Goal: Task Accomplishment & Management: Use online tool/utility

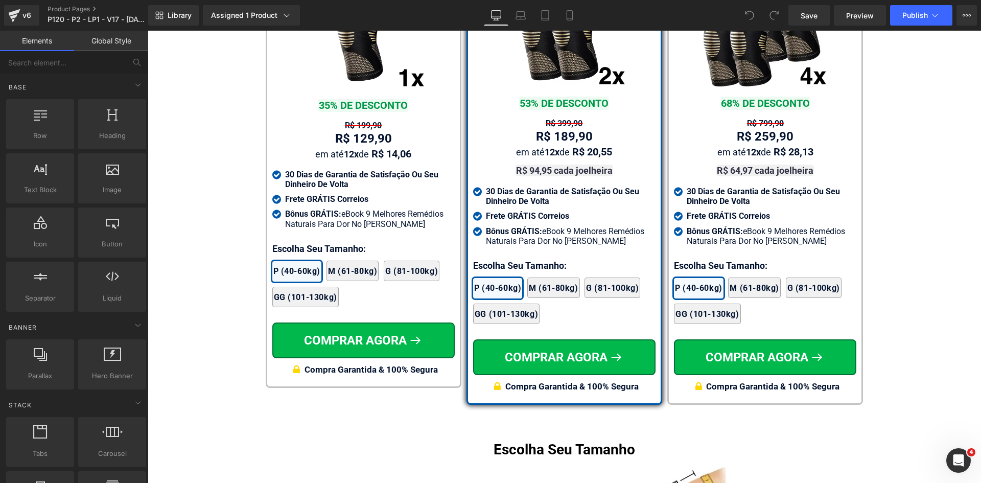
scroll to position [6114, 0]
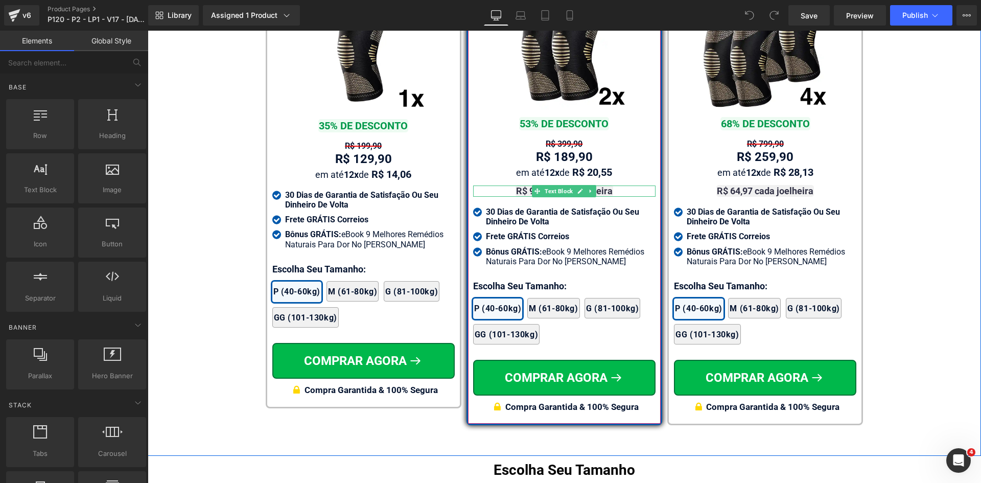
click at [601, 186] on strong "R$ 94,95 cada joelheira" at bounding box center [564, 191] width 97 height 11
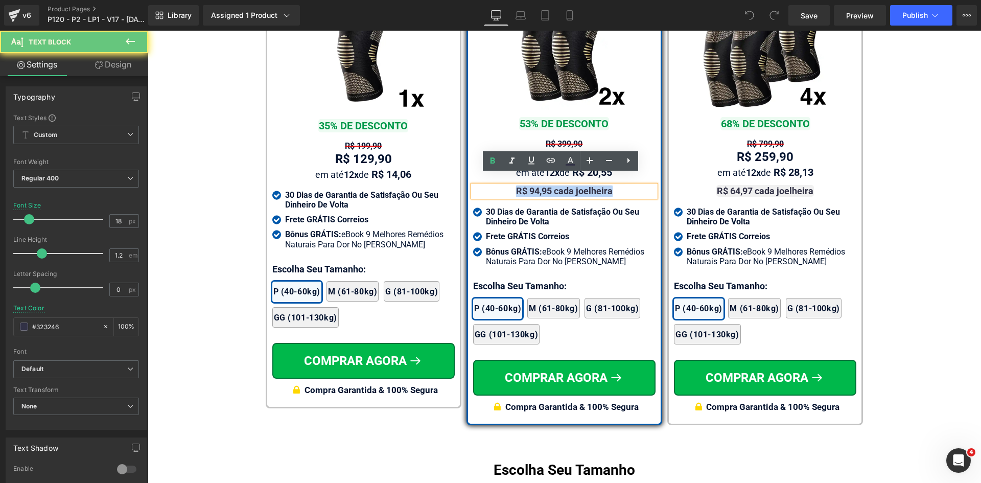
click at [601, 186] on strong "R$ 94,95 cada joelheira" at bounding box center [564, 191] width 97 height 11
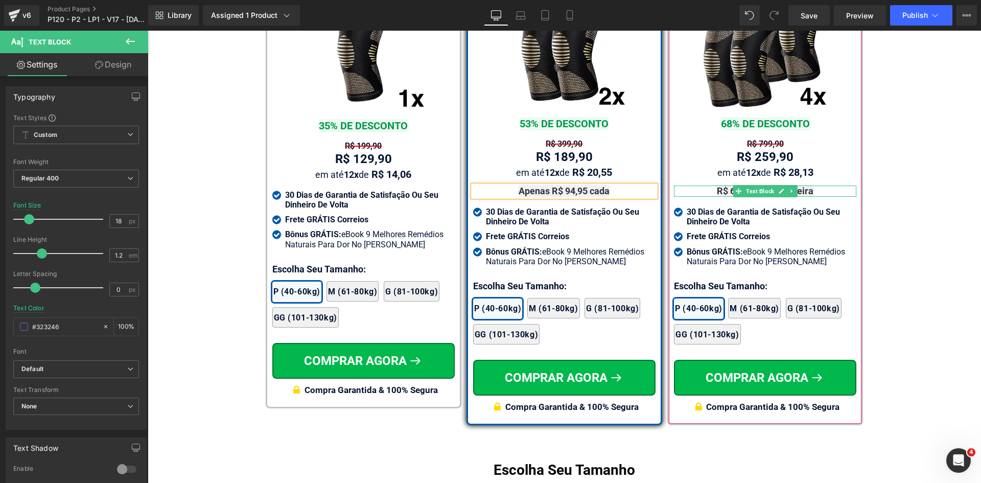
click at [801, 186] on strong "R$ 64,97 cada joelheira" at bounding box center [765, 191] width 97 height 11
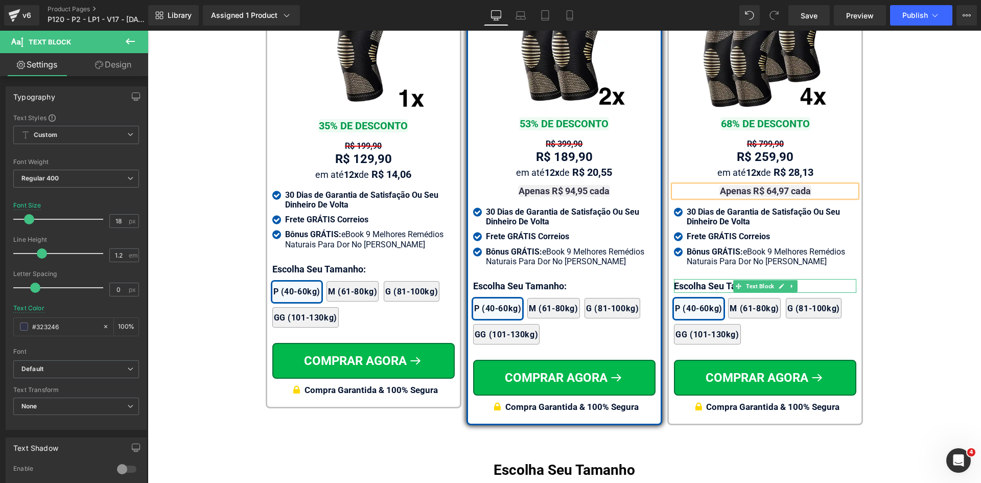
click at [696, 279] on p "Escolha Seu Tamanho:" at bounding box center [765, 286] width 182 height 14
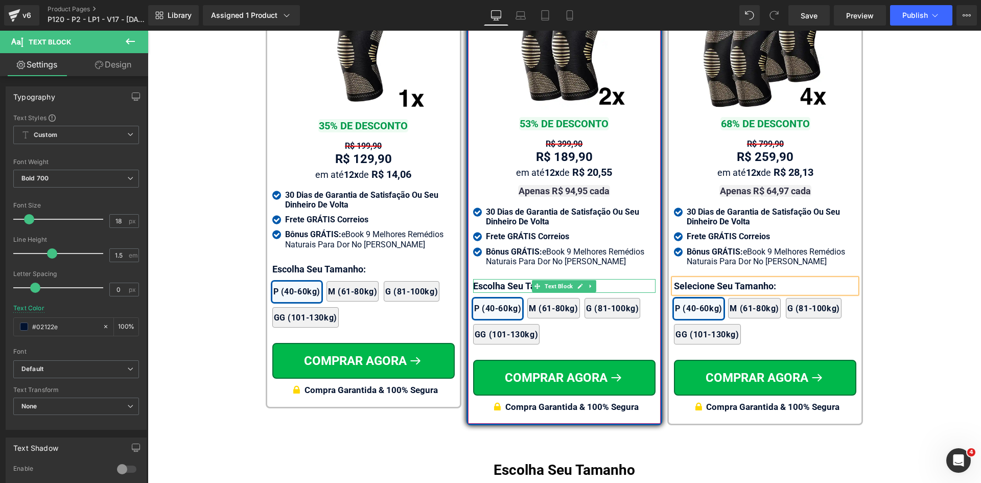
click at [486, 279] on p "Escolha Seu Tamanho:" at bounding box center [564, 286] width 182 height 14
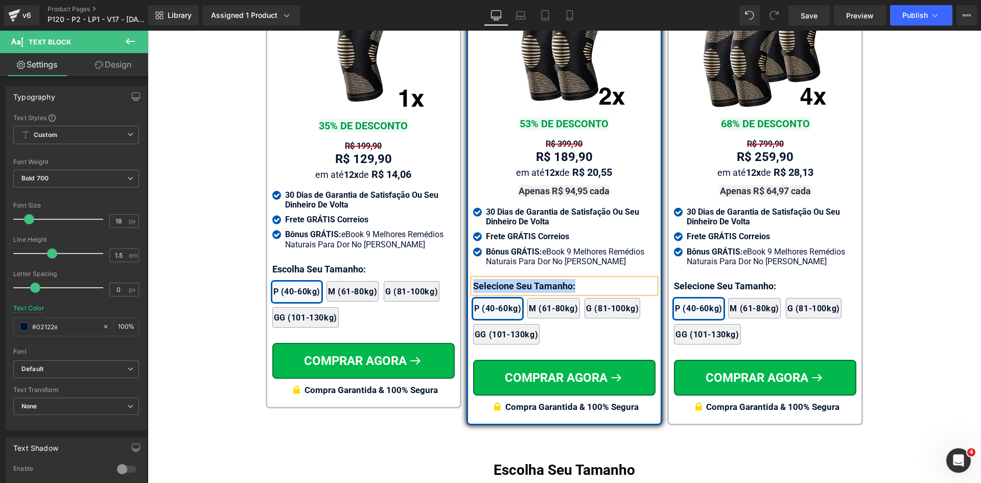
copy p "Selecione Seu Tamanho:"
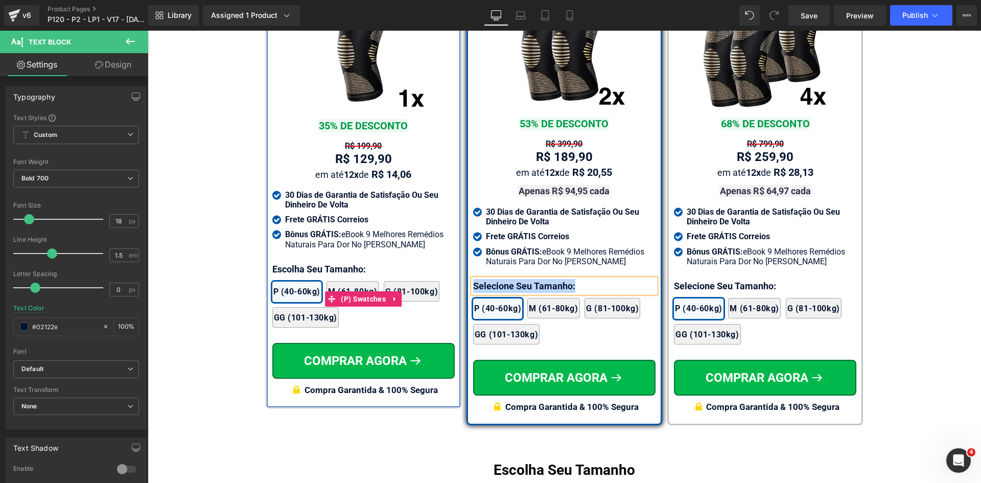
click at [293, 269] on div "2x Joelheiras 4x Joelheiras 1x Joelheira 3x Joelheiras P (40-60kg) M (61-80kg) …" at bounding box center [363, 299] width 182 height 67
click at [148, 31] on div at bounding box center [148, 31] width 0 height 0
click at [292, 267] on p "Escolha Seu Tamanho:" at bounding box center [363, 269] width 182 height 14
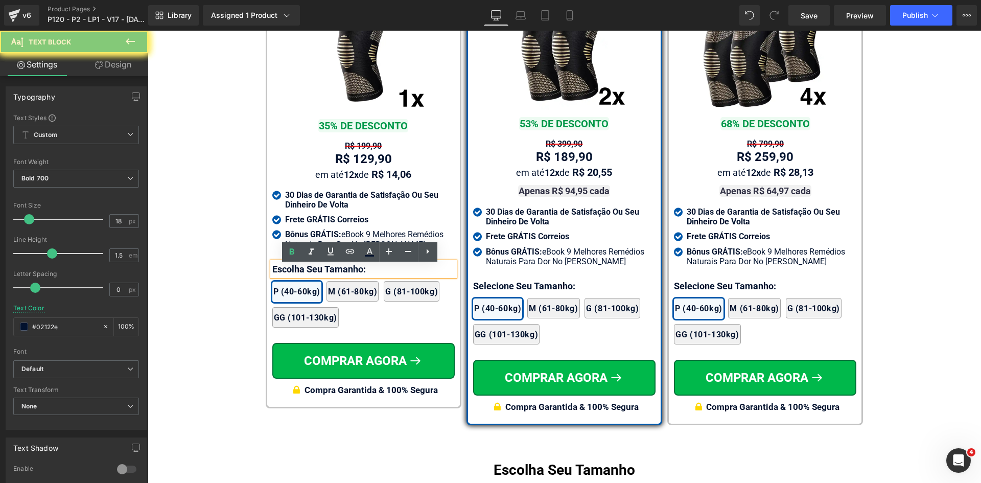
paste div
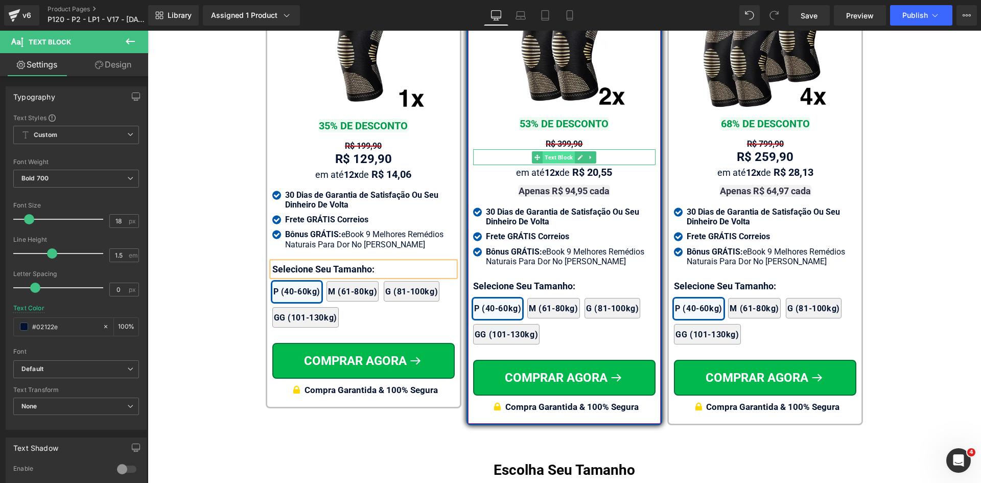
click at [556, 151] on span "Text Block" at bounding box center [559, 157] width 32 height 12
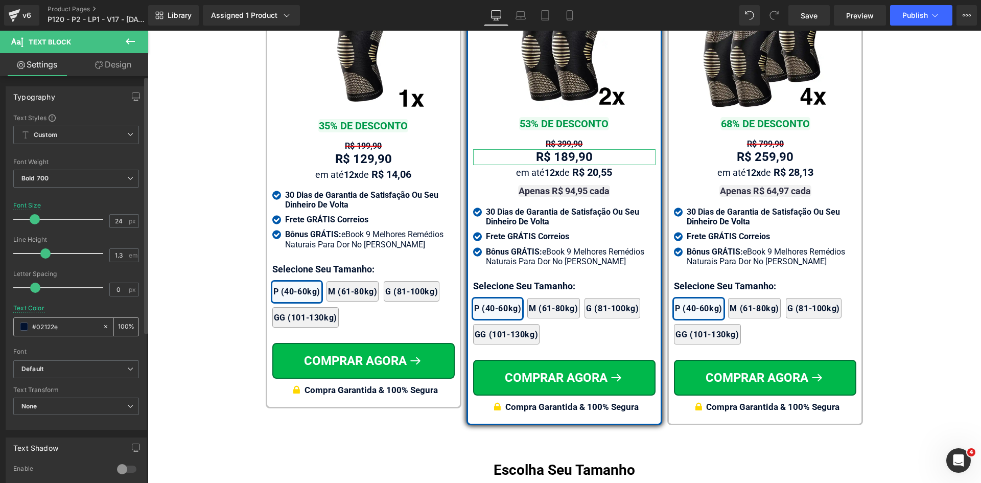
click at [83, 325] on input "#02122e" at bounding box center [64, 326] width 65 height 11
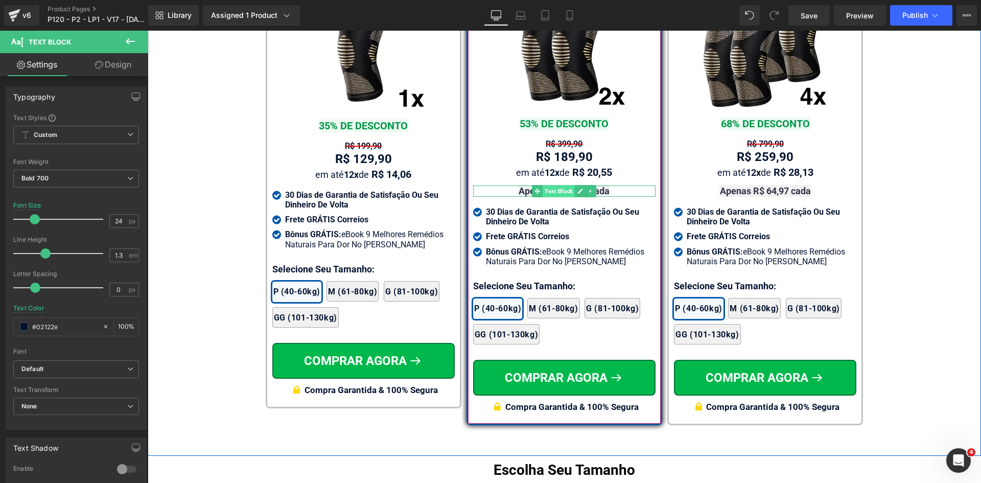
click at [558, 185] on span "Text Block" at bounding box center [559, 191] width 32 height 12
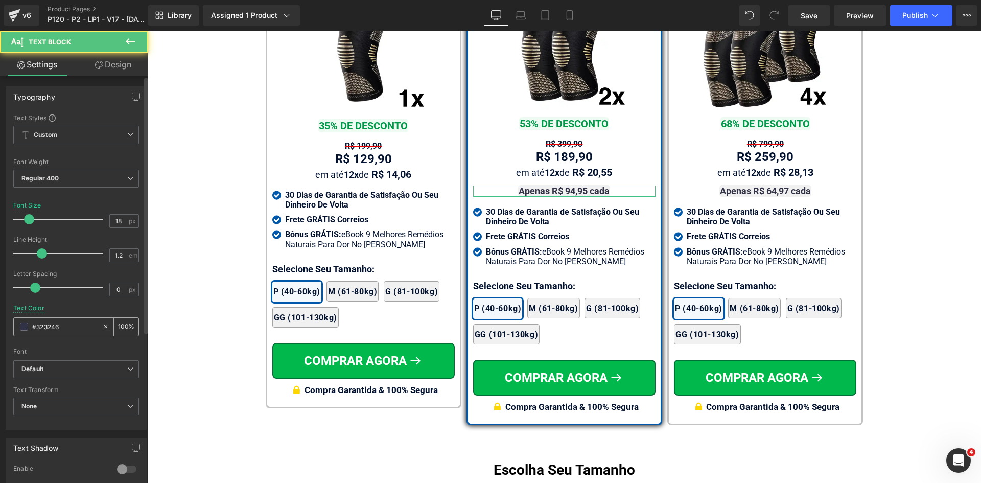
click at [73, 332] on input "#323246" at bounding box center [64, 326] width 65 height 11
paste input "02122e"
type input "#02122e"
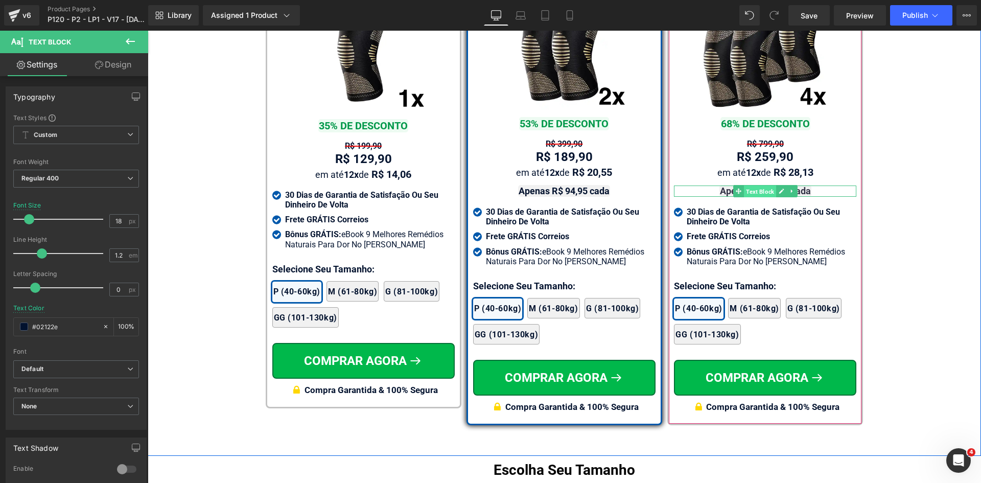
click at [761, 186] on span "Text Block" at bounding box center [760, 192] width 32 height 12
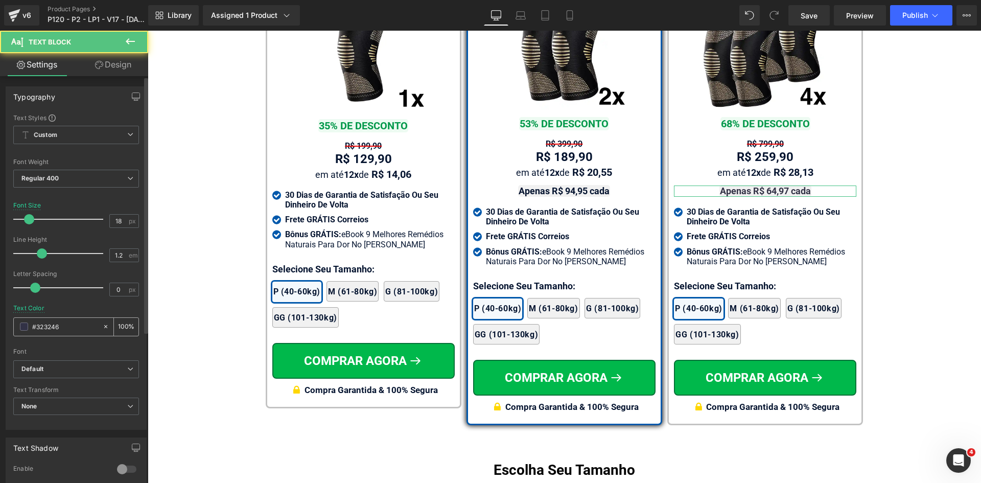
click at [55, 330] on input "#323246" at bounding box center [64, 326] width 65 height 11
paste input "02122e"
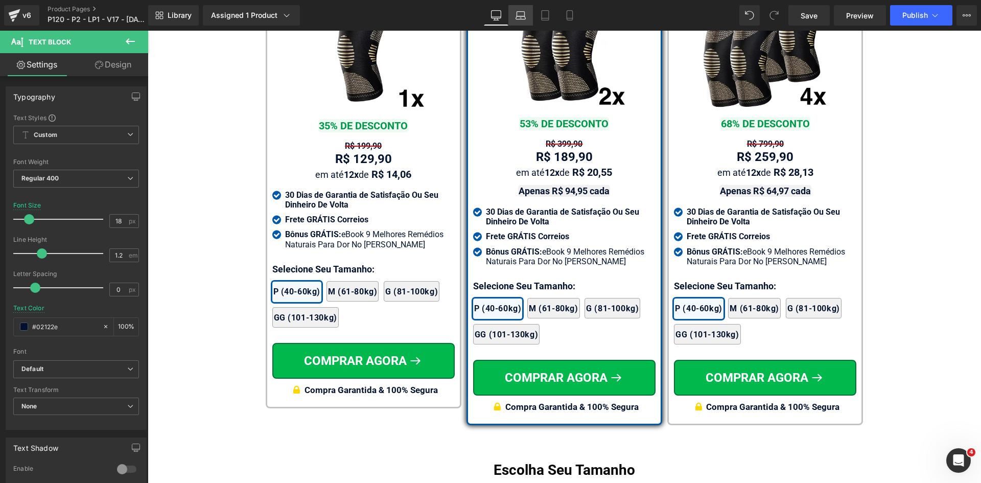
click at [520, 17] on icon at bounding box center [521, 15] width 10 height 10
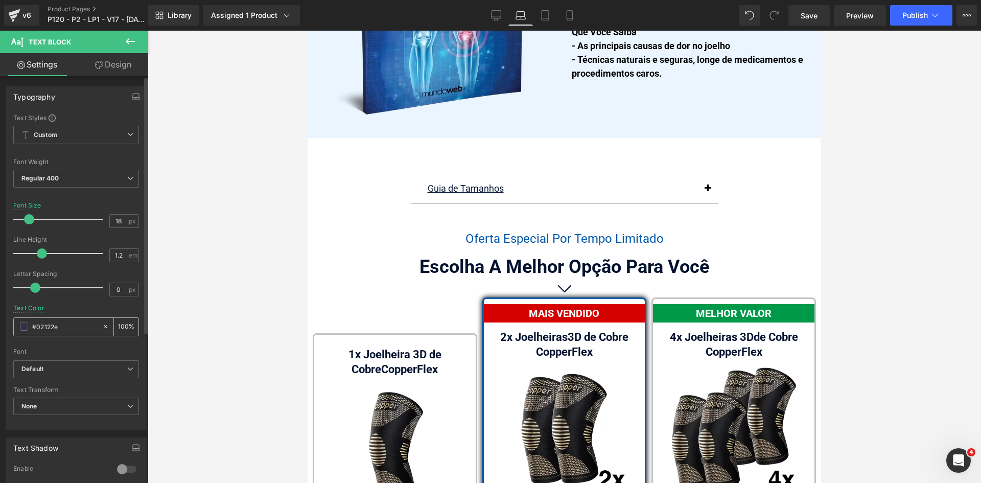
scroll to position [6482, 0]
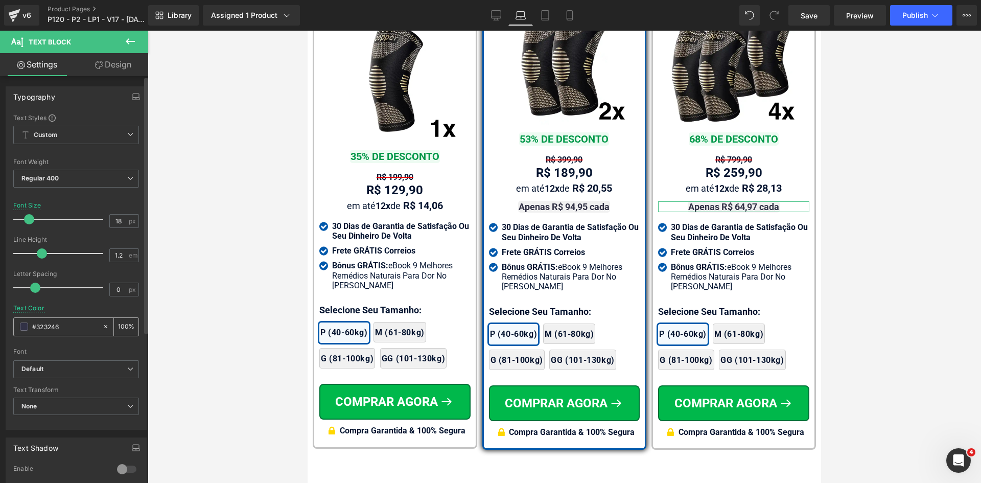
click at [63, 324] on input "#323246" at bounding box center [64, 326] width 65 height 11
paste input "02122e"
type input "#02122e"
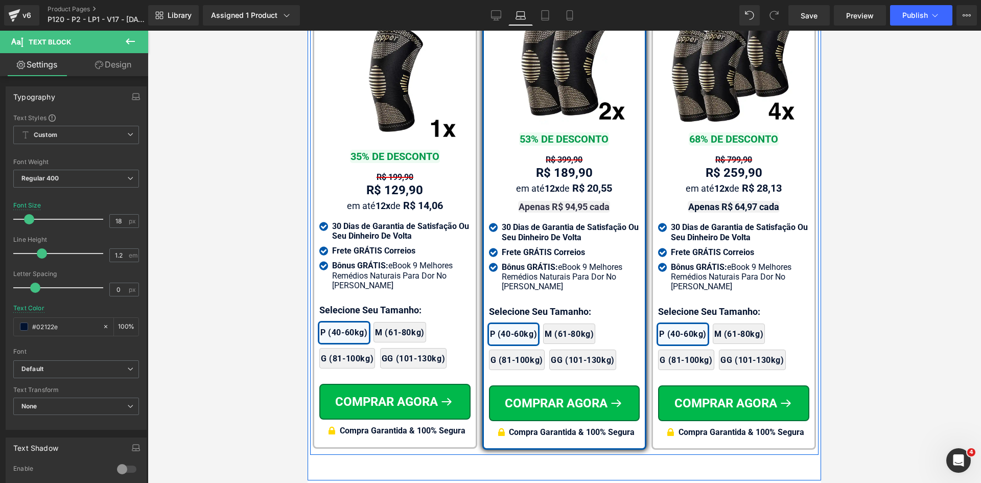
click at [559, 201] on span "Text Block" at bounding box center [575, 207] width 32 height 12
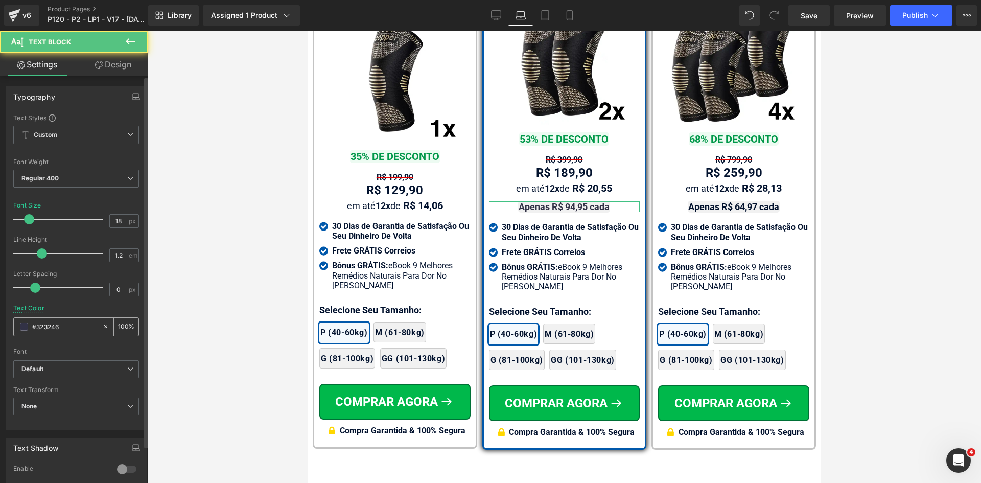
click at [76, 329] on input "#323246" at bounding box center [64, 326] width 65 height 11
paste input "02122e"
type input "#02122e"
click at [546, 12] on icon at bounding box center [545, 15] width 10 height 10
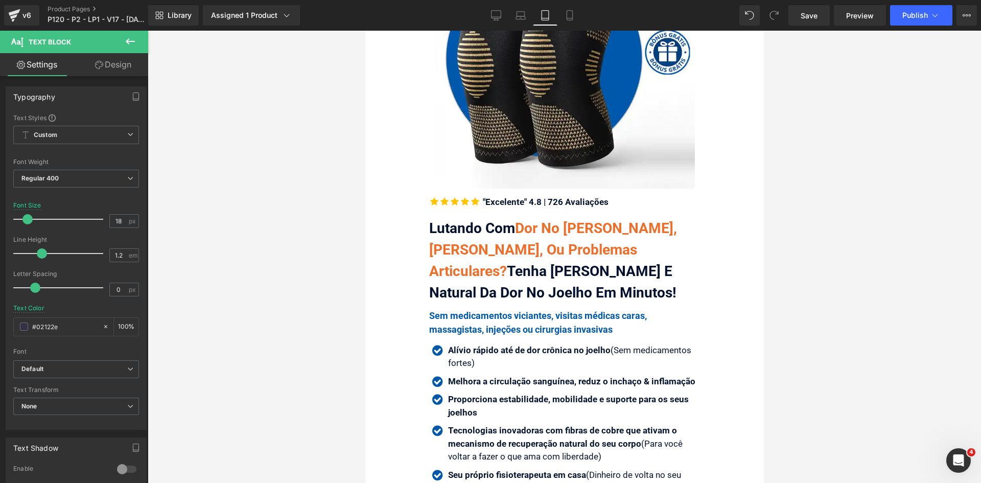
scroll to position [190, 0]
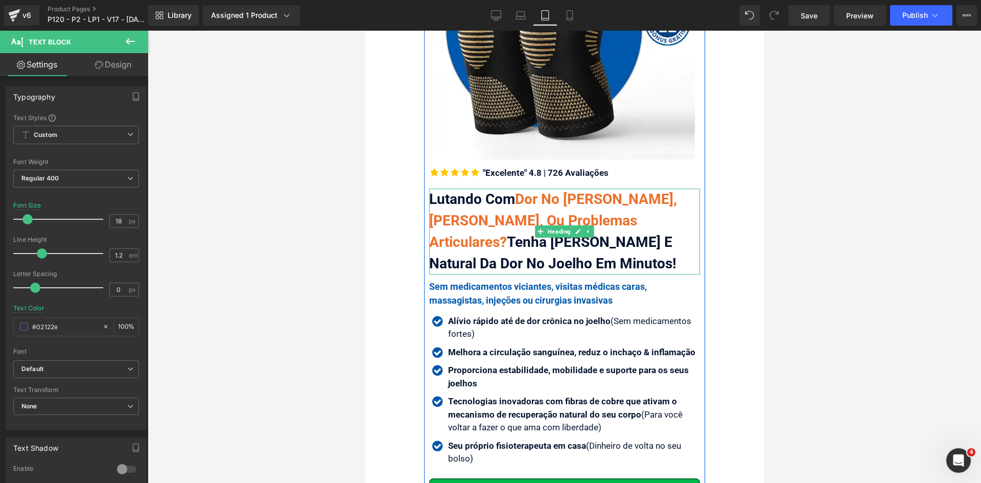
click at [621, 219] on span "Dor No Joelho Agonizante, Artrose, Ou Problemas Articulares?" at bounding box center [553, 221] width 248 height 60
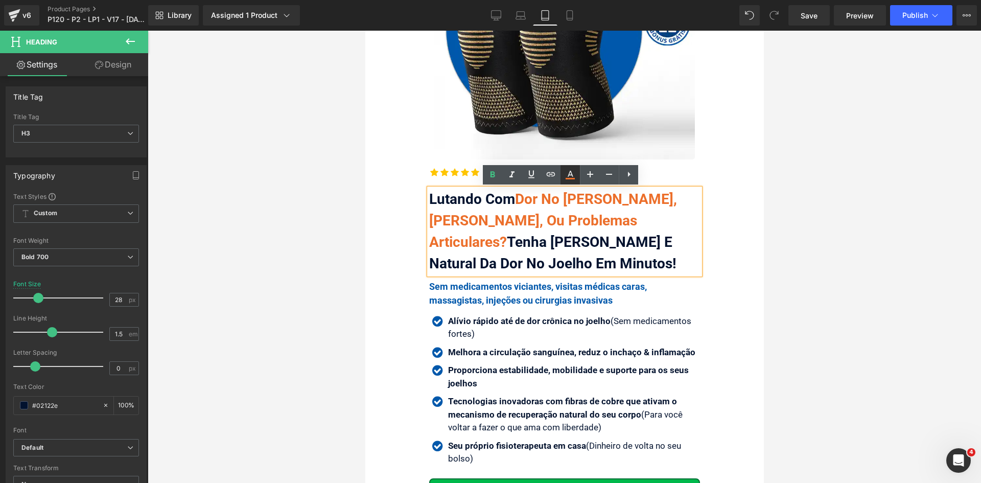
click at [573, 171] on icon at bounding box center [570, 175] width 12 height 12
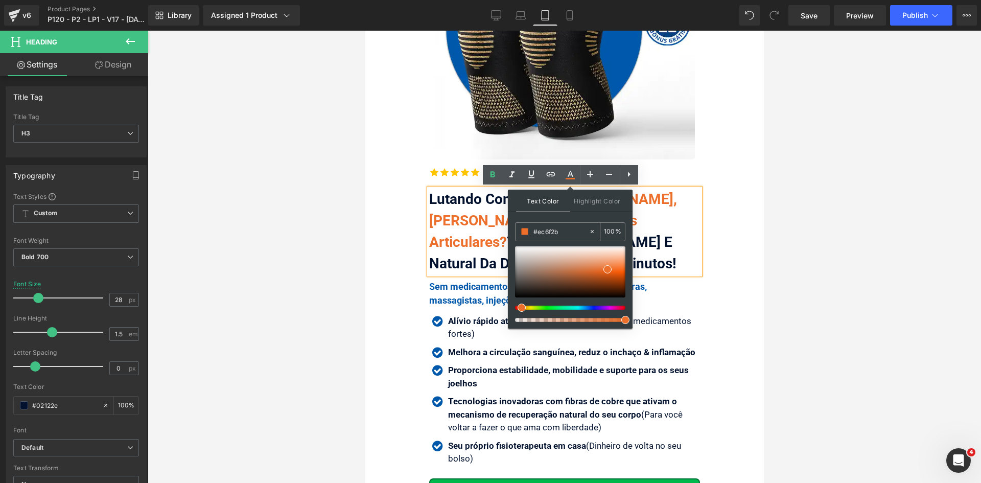
click at [559, 230] on input "#ec6f2b" at bounding box center [561, 231] width 55 height 11
click at [442, 222] on span "Dor No Joelho Agonizante, Artrose, Ou Problemas Articulares?" at bounding box center [553, 221] width 248 height 60
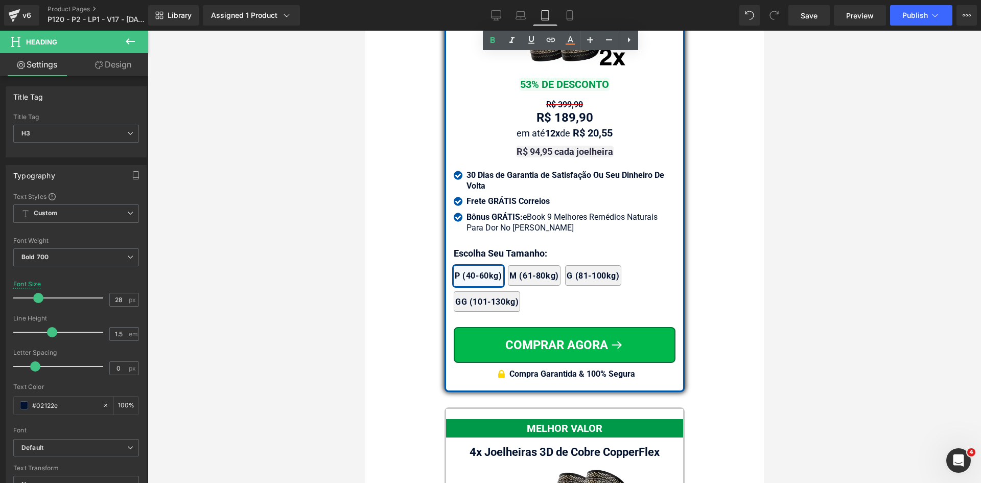
scroll to position [8881, 0]
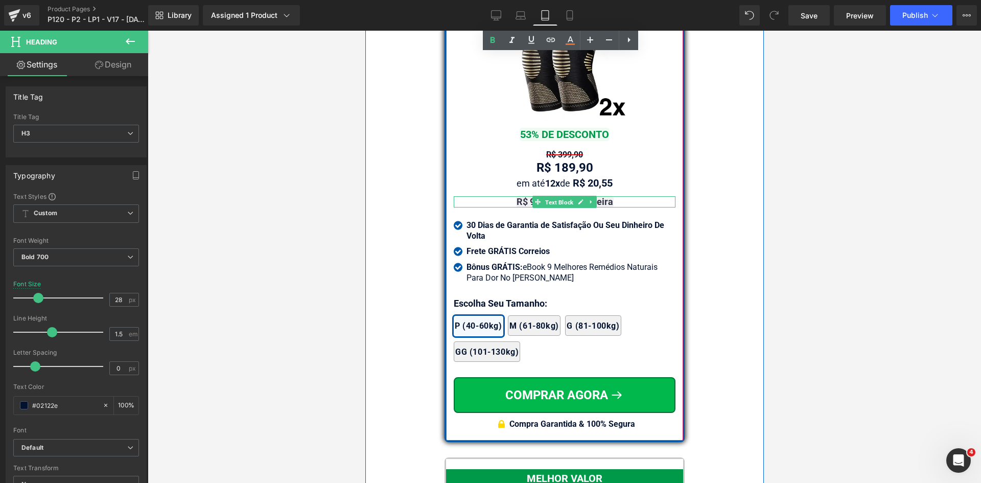
click at [550, 198] on span "Text Block" at bounding box center [559, 202] width 32 height 12
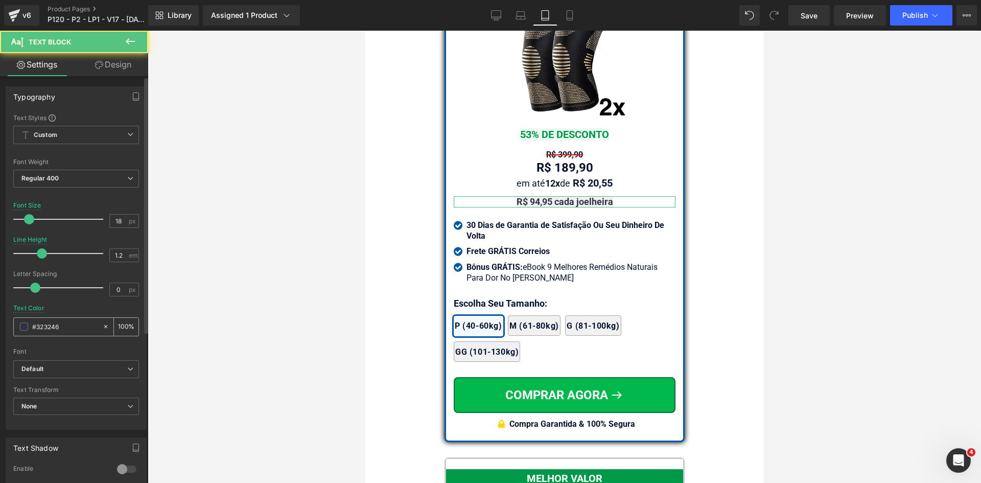
click at [59, 329] on input "#323246" at bounding box center [64, 326] width 65 height 11
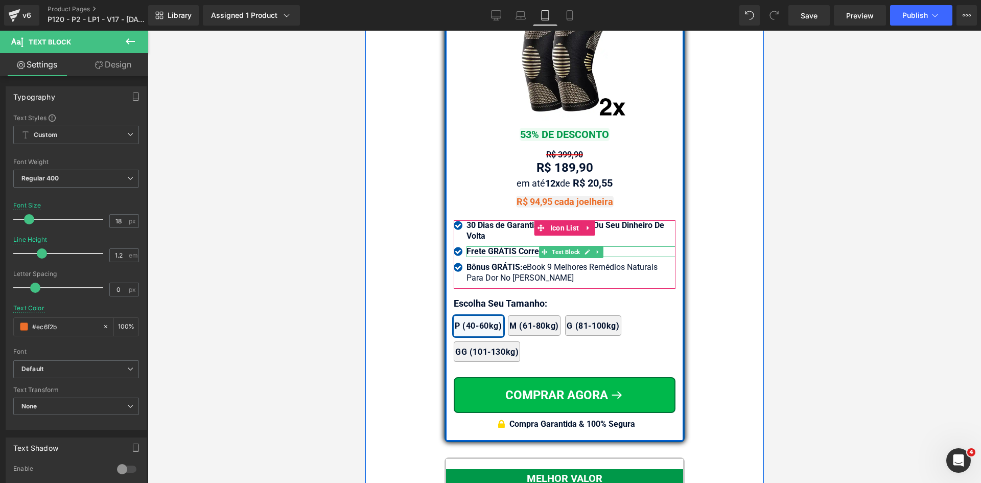
type input "#323246"
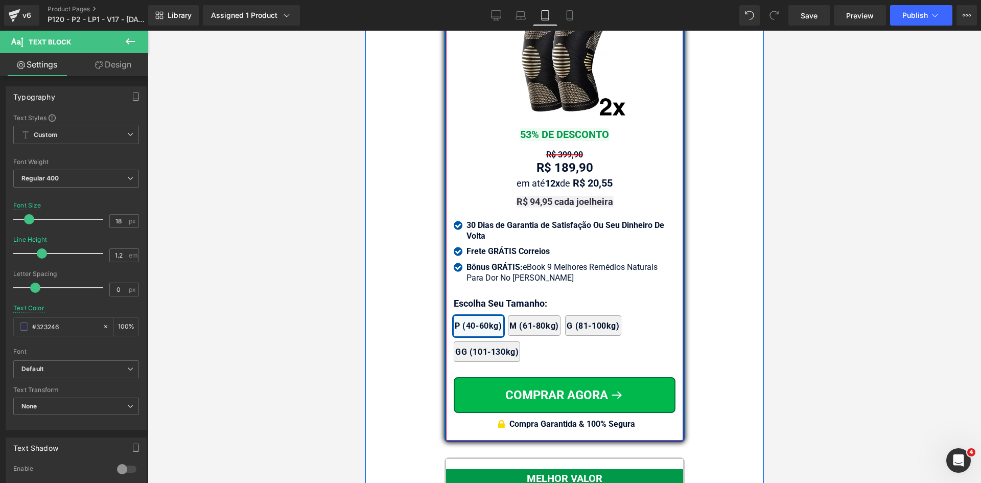
click at [562, 163] on span "Text Block" at bounding box center [559, 168] width 32 height 12
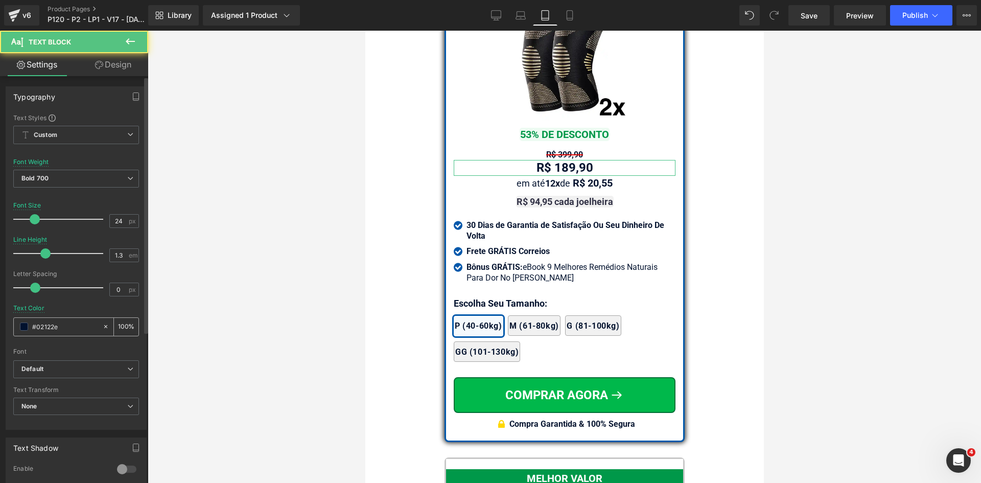
click at [65, 327] on input "#02122e" at bounding box center [64, 326] width 65 height 11
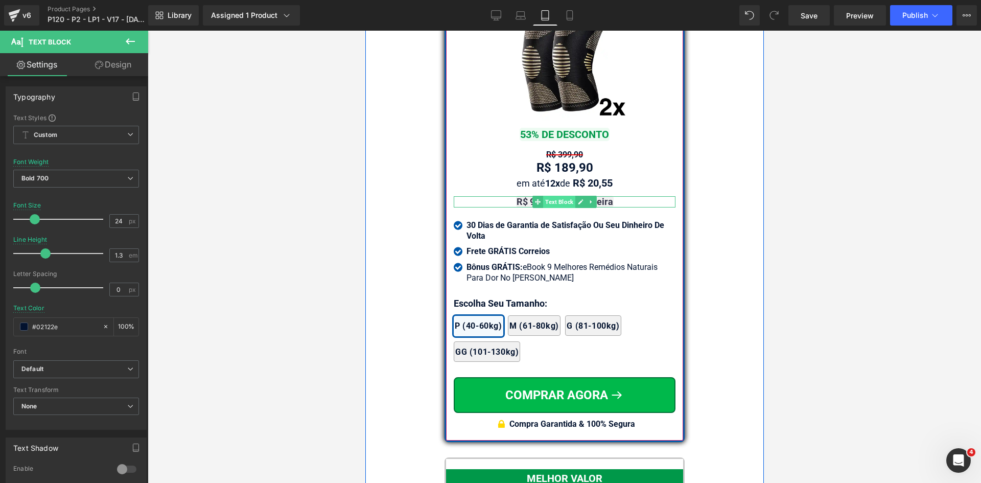
click at [544, 196] on span "Text Block" at bounding box center [559, 202] width 32 height 12
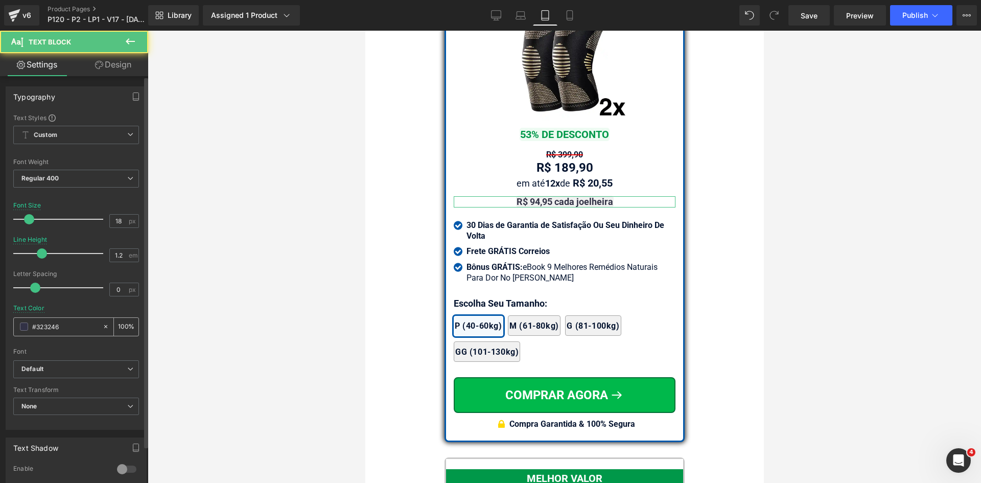
click at [72, 327] on input "#323246" at bounding box center [64, 326] width 65 height 11
paste input "02122e"
type input "#02122e"
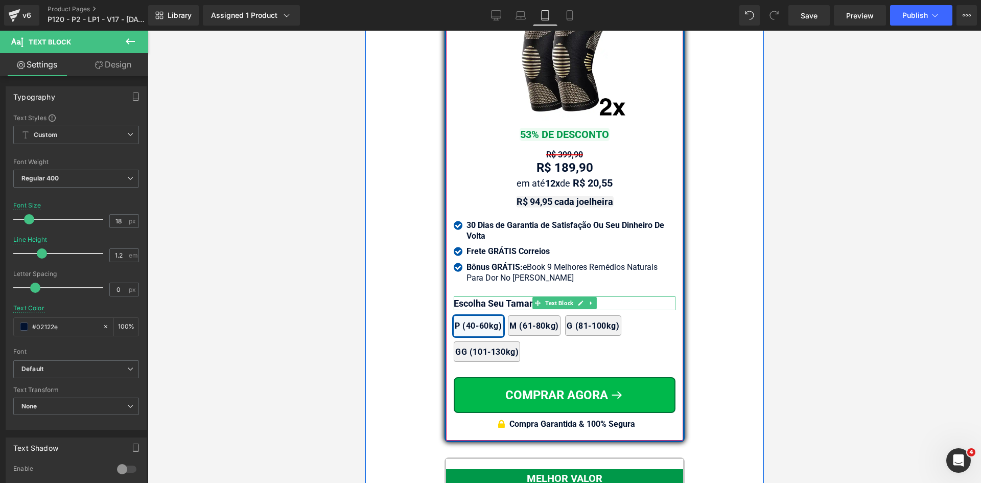
click at [469, 296] on p "Escolha Seu Tamanho:" at bounding box center [564, 303] width 222 height 14
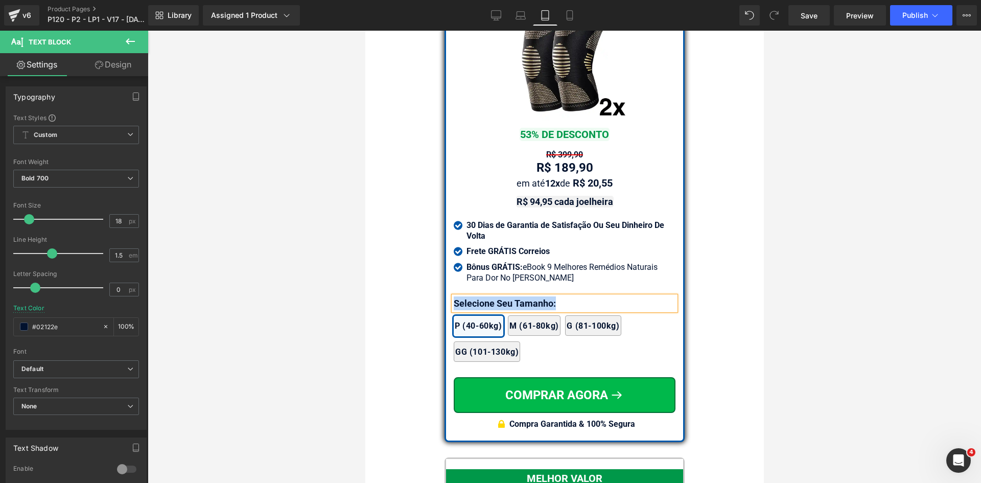
copy p "Selecione Seu Tamanho:"
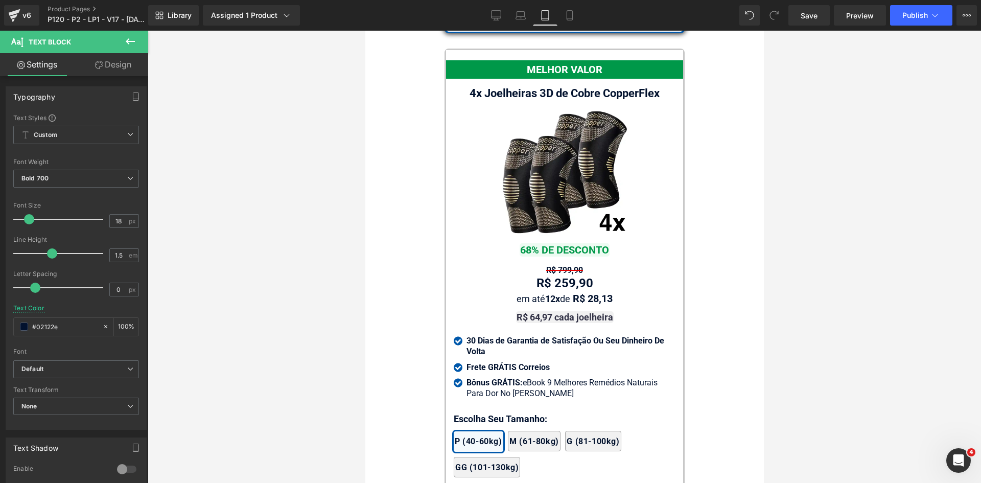
scroll to position [9443, 0]
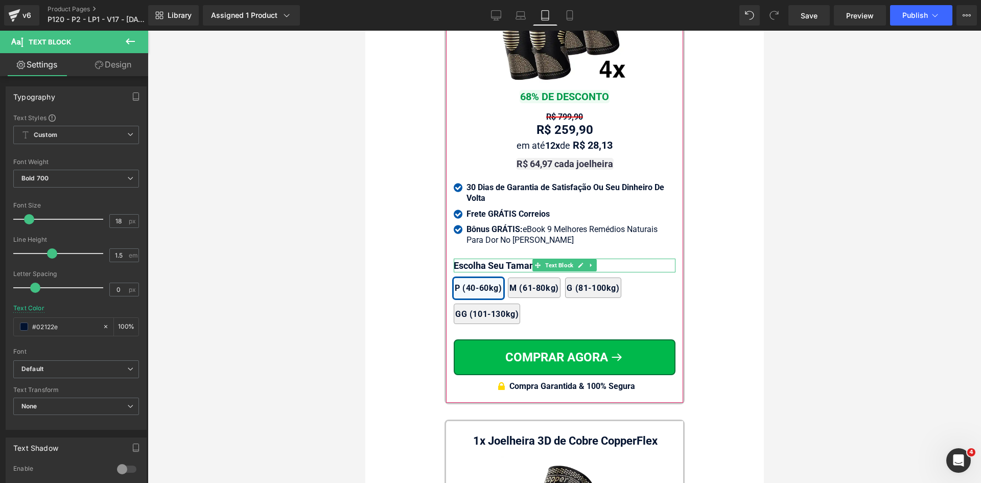
click at [495, 259] on div at bounding box center [564, 260] width 222 height 3
click at [495, 259] on p "Escolha Seu Tamanho:" at bounding box center [564, 266] width 222 height 14
paste div
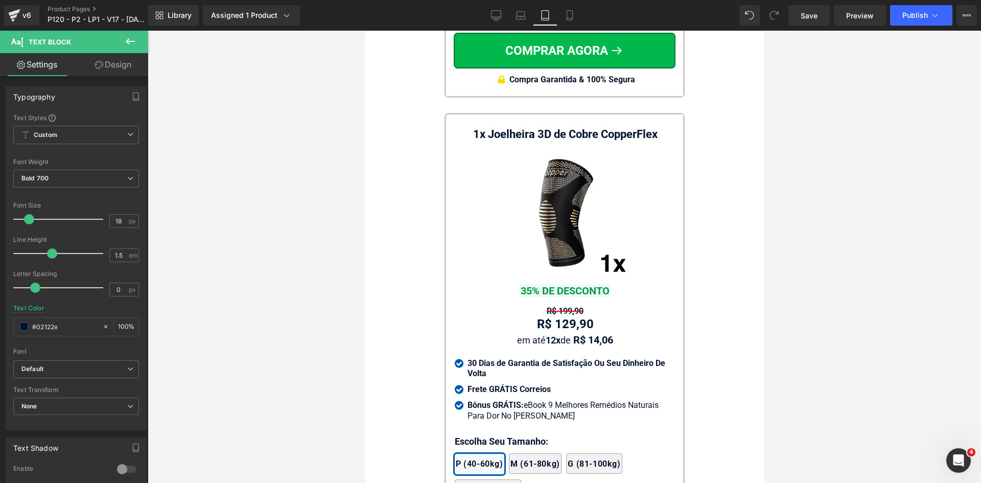
scroll to position [10005, 0]
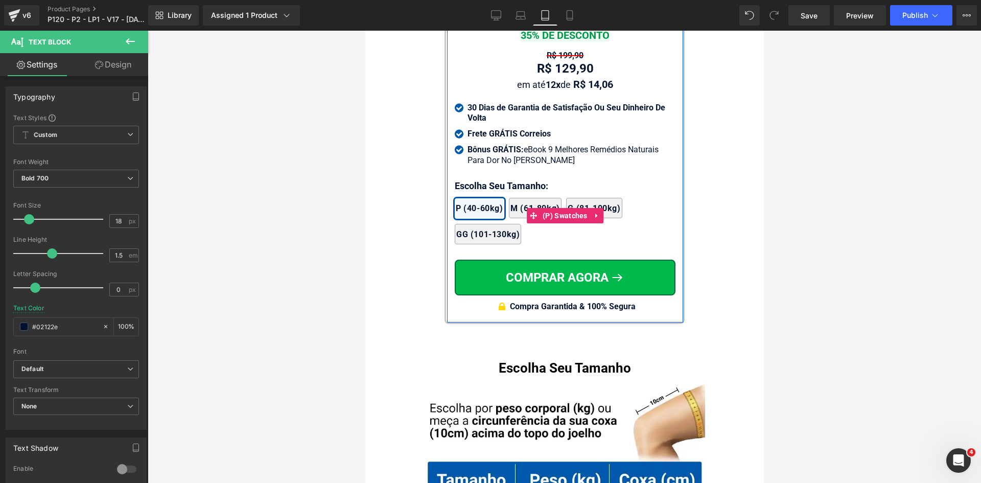
click at [482, 182] on div "2x Joelheiras 4x Joelheiras 1x Joelheira 3x Joelheiras P (40-60kg) M (61-80kg) …" at bounding box center [564, 215] width 221 height 67
click at [482, 179] on p "Escolha Seu Tamanho:" at bounding box center [564, 186] width 221 height 14
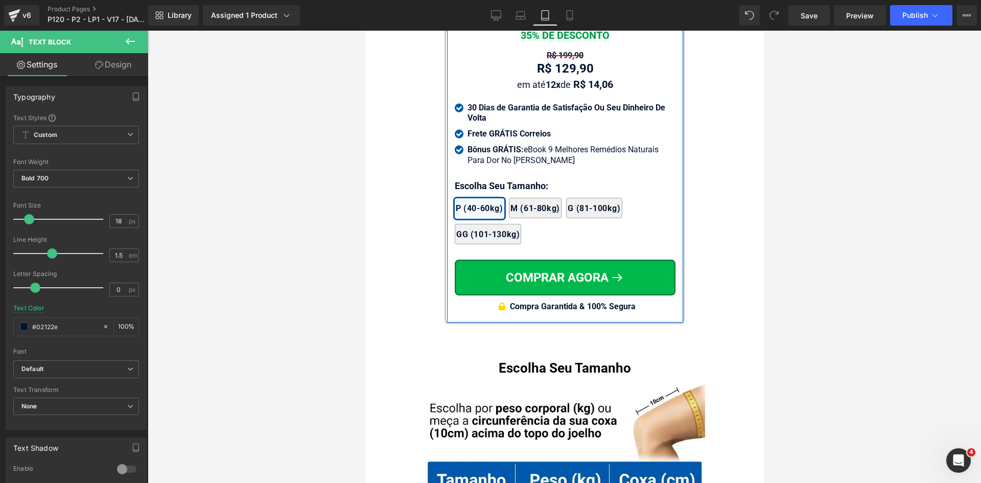
click at [482, 179] on p "Escolha Seu Tamanho:" at bounding box center [564, 186] width 221 height 14
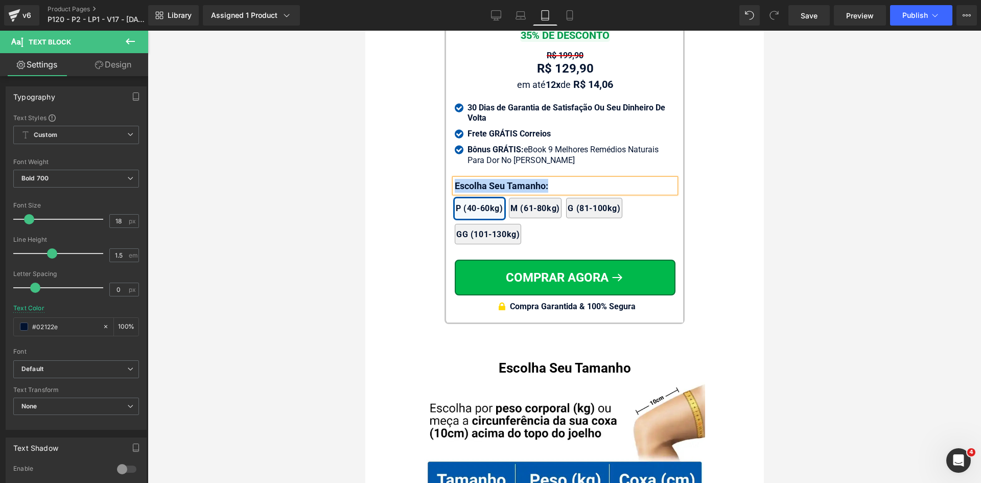
paste div
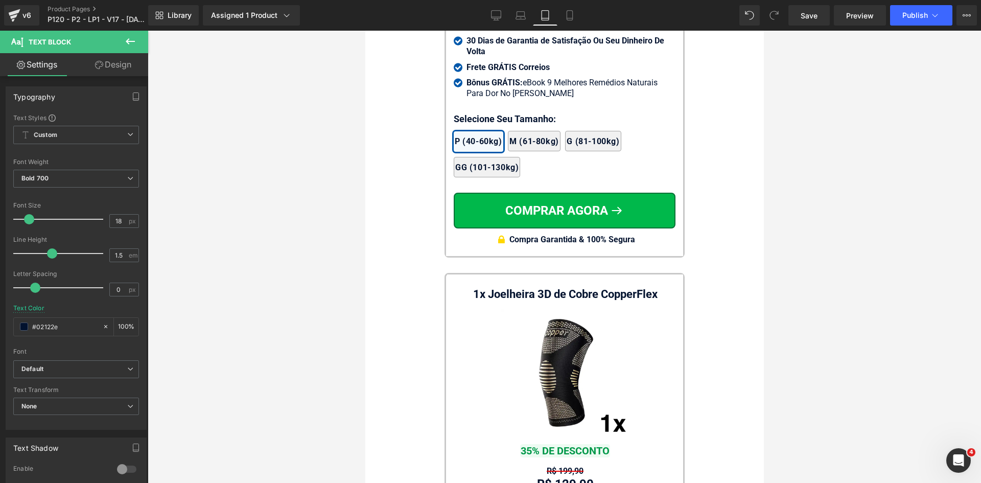
scroll to position [9494, 0]
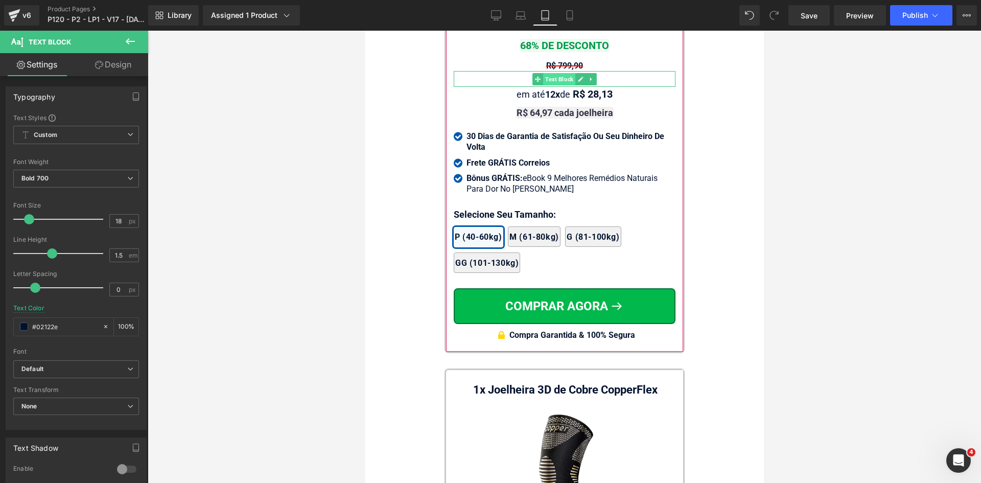
click at [566, 73] on span "Text Block" at bounding box center [559, 79] width 32 height 12
click at [65, 330] on input "#02122e" at bounding box center [64, 326] width 65 height 11
click at [560, 107] on span "Text Block" at bounding box center [559, 113] width 32 height 12
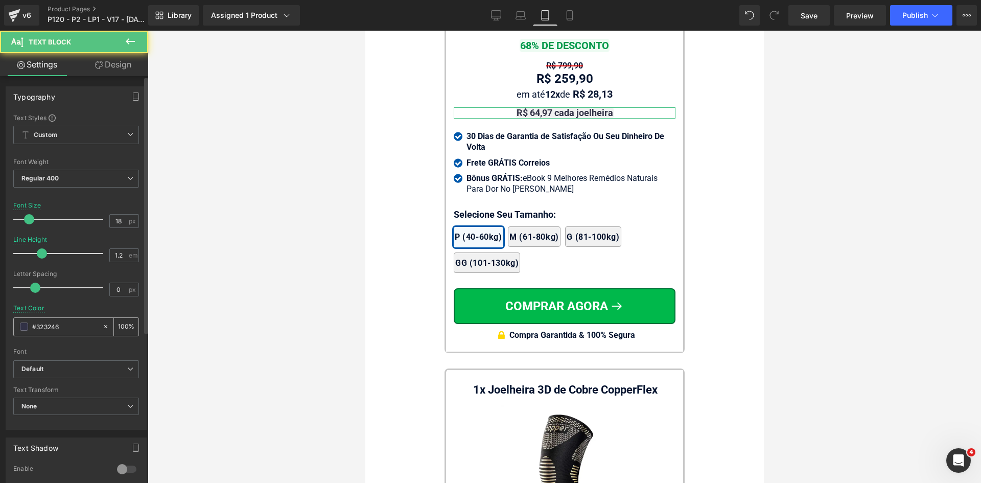
click at [77, 324] on input "#323246" at bounding box center [64, 326] width 65 height 11
paste input "02122e"
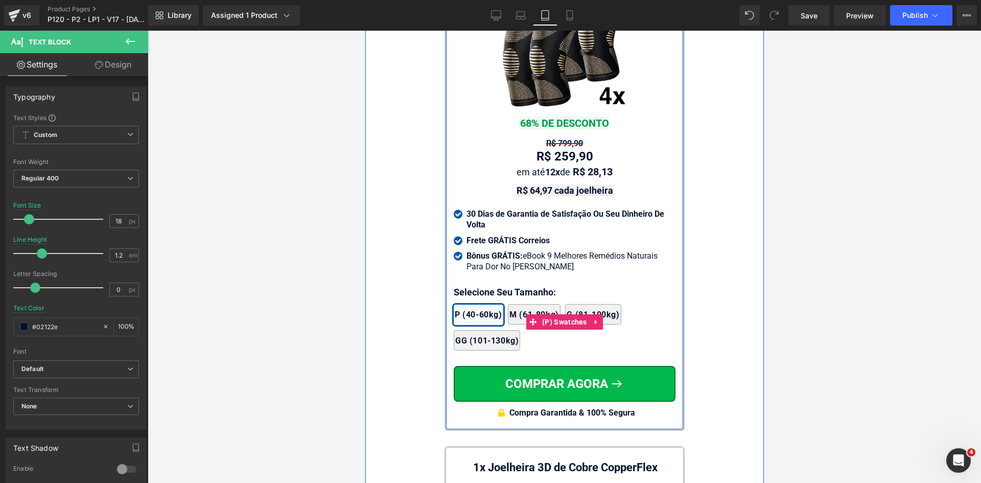
scroll to position [9341, 0]
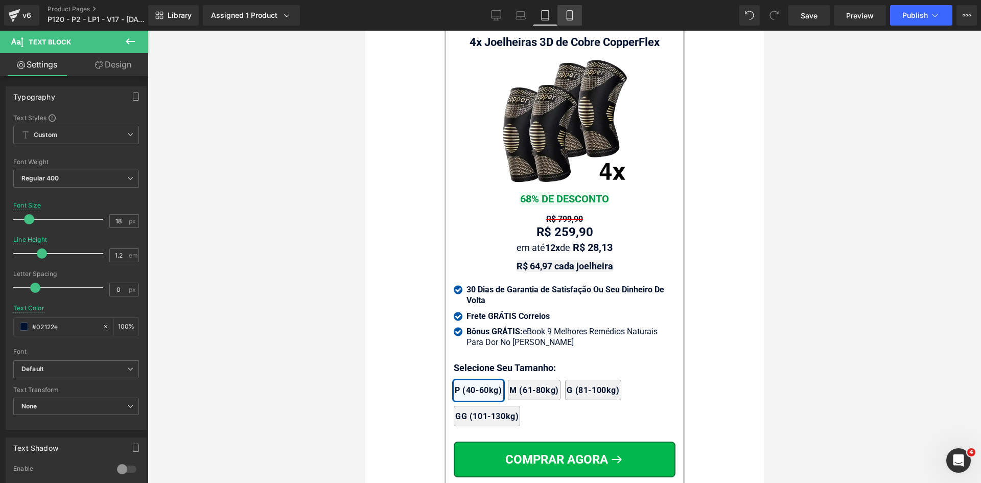
click at [570, 15] on icon at bounding box center [570, 15] width 10 height 10
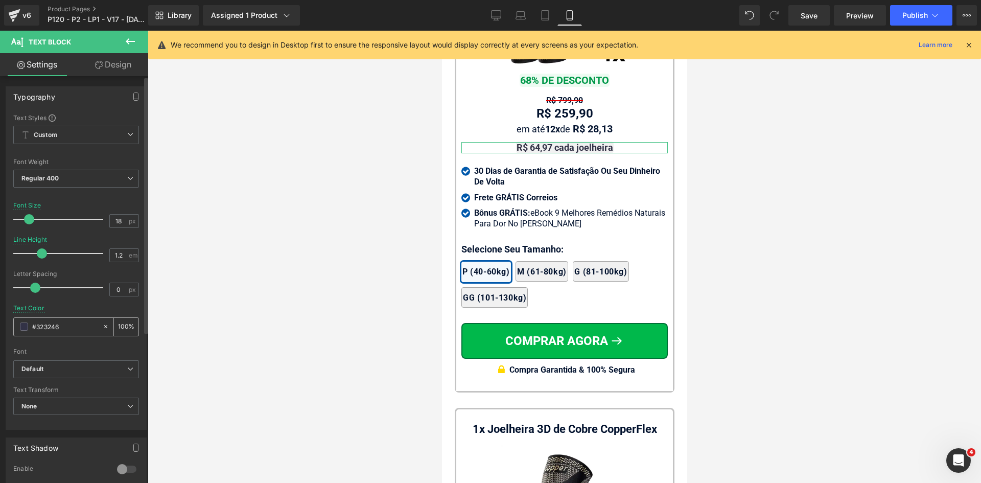
click at [67, 327] on input "#323246" at bounding box center [64, 326] width 65 height 11
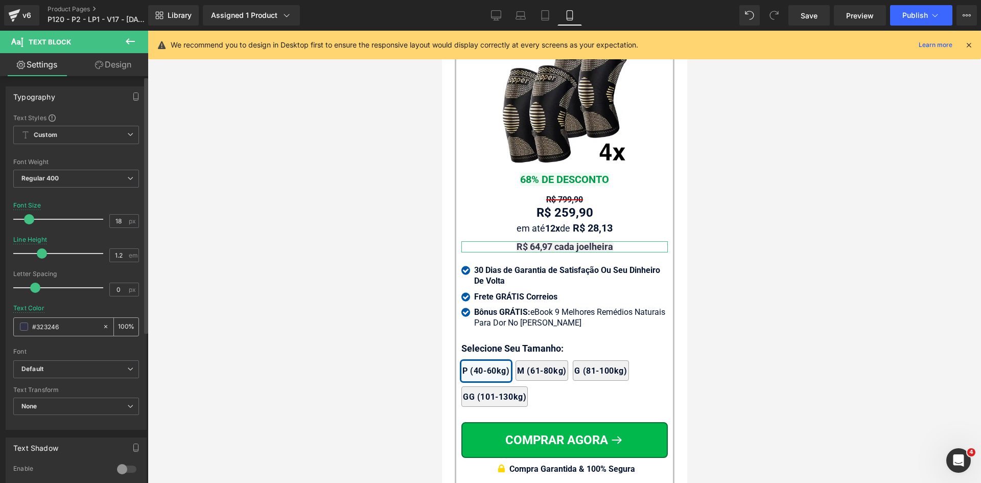
paste input "02122e"
type input "#02122e"
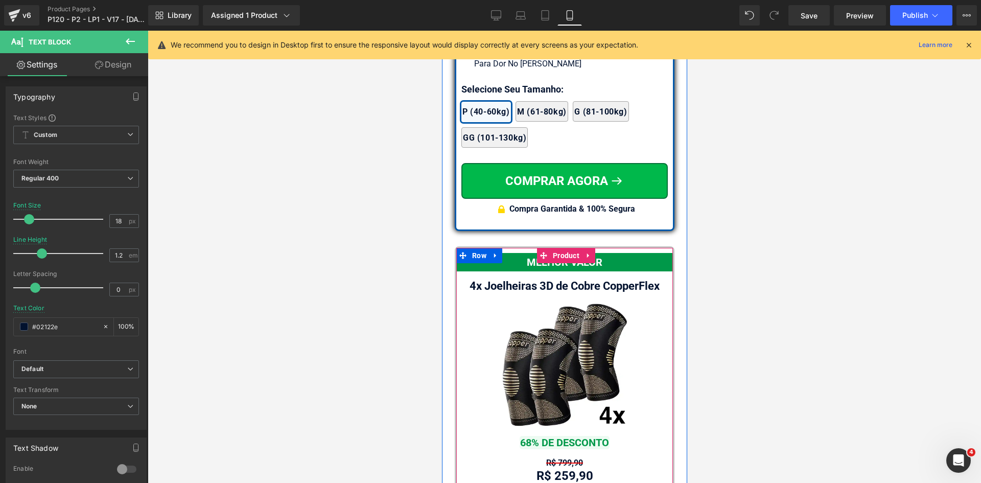
scroll to position [8884, 0]
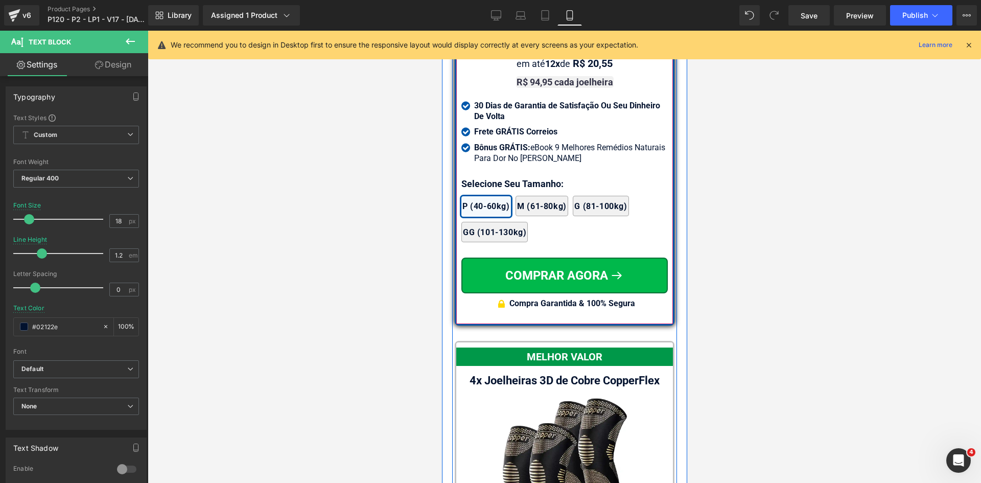
click at [562, 88] on span "Text Block" at bounding box center [566, 82] width 32 height 12
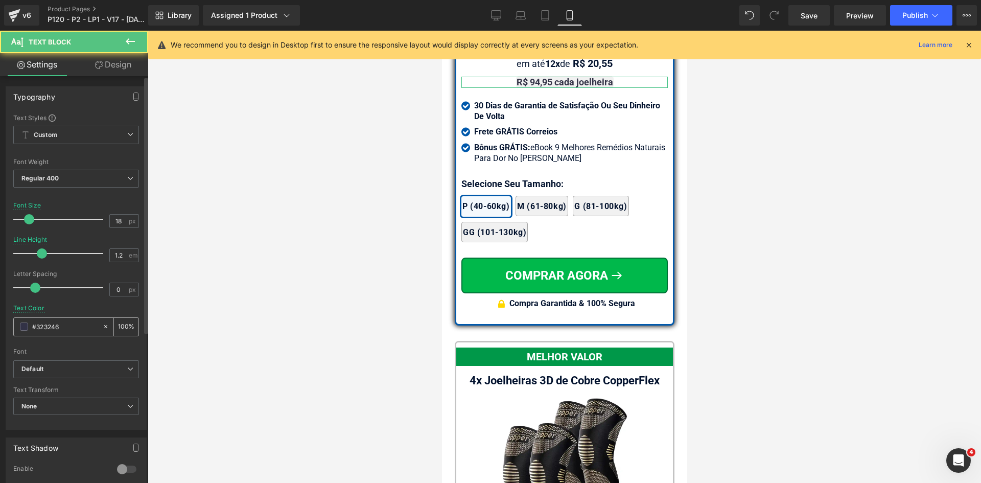
click at [67, 324] on input "#323246" at bounding box center [64, 326] width 65 height 11
paste input "02122e"
type input "#02122e"
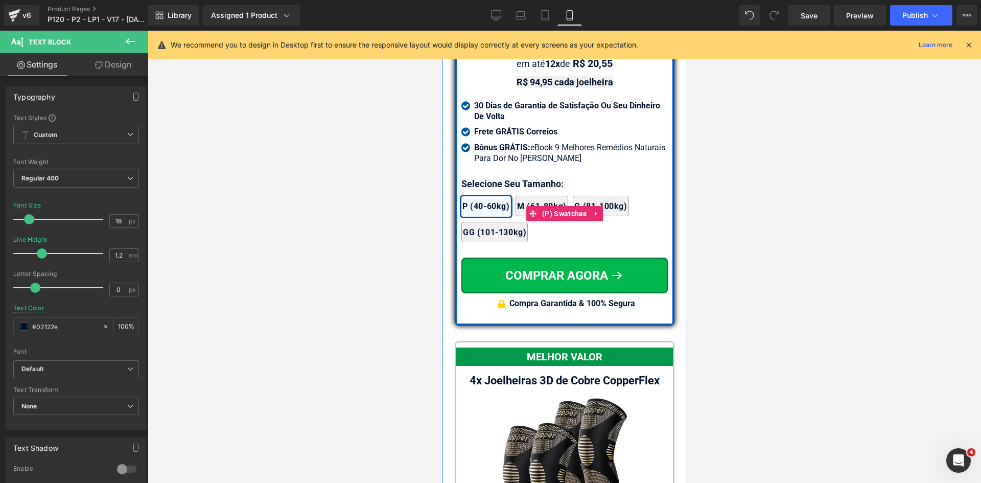
scroll to position [8730, 0]
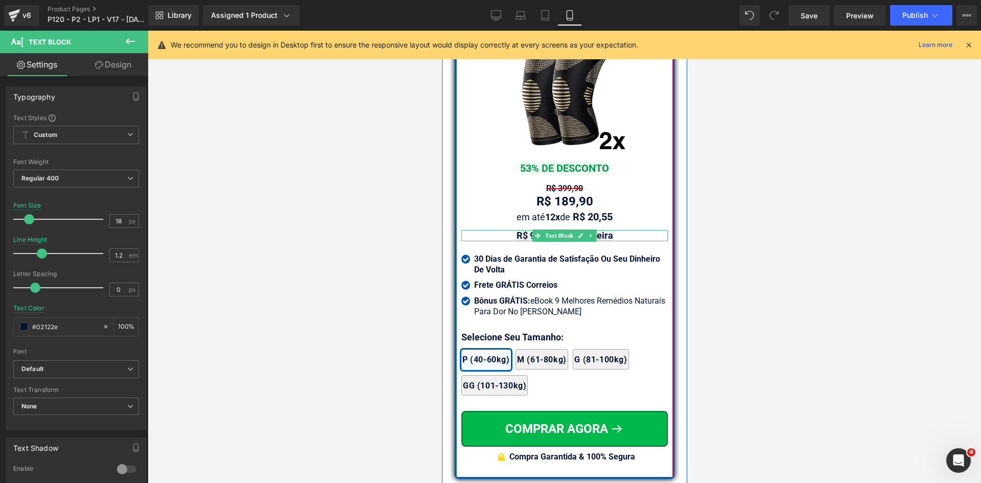
click at [603, 241] on strong "R$ 94,95 cada joelheira" at bounding box center [564, 235] width 97 height 11
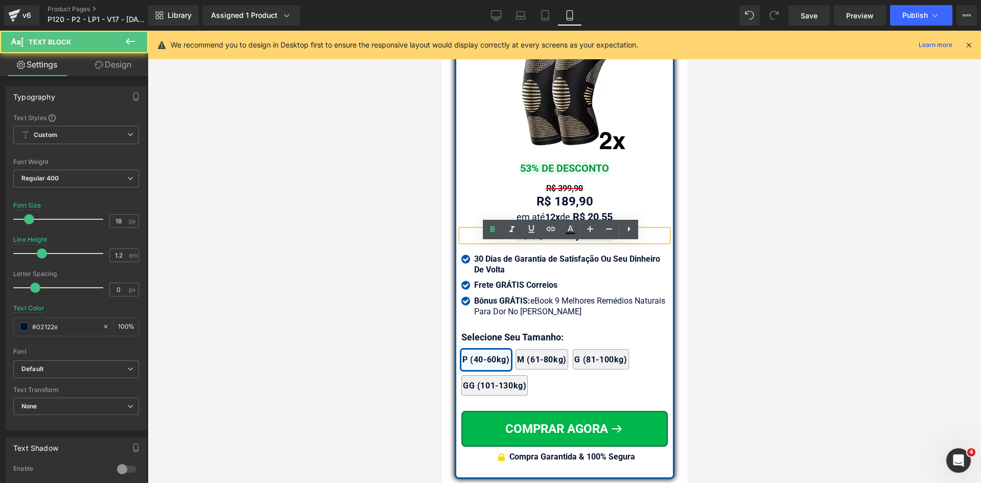
click at [603, 241] on strong "R$ 94,95 cada joelheira" at bounding box center [564, 235] width 97 height 11
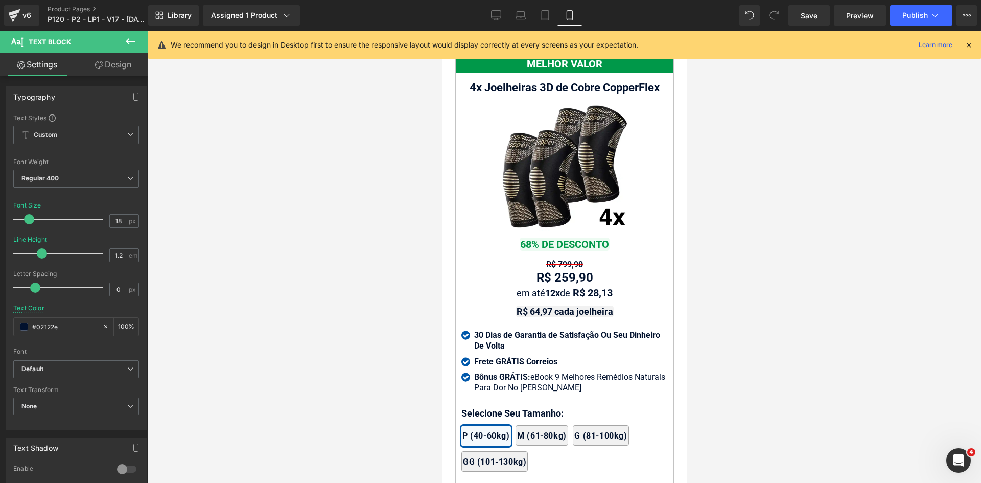
scroll to position [9293, 0]
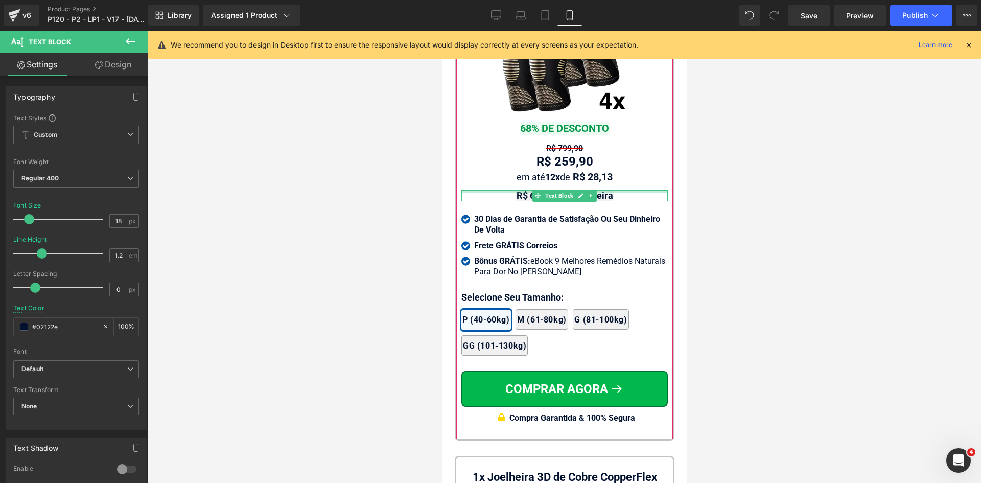
click at [596, 201] on div "R$ 64,97 cada joelheira Text Block" at bounding box center [564, 195] width 206 height 11
click at [596, 201] on strong "R$ 64,97 cada joelheira" at bounding box center [564, 195] width 97 height 11
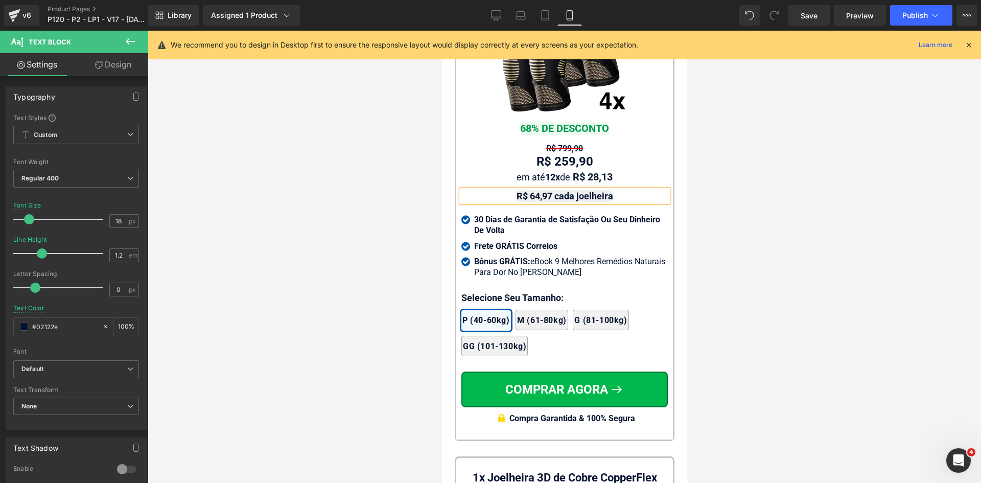
click at [596, 201] on strong "R$ 64,97 cada joelheira" at bounding box center [564, 196] width 97 height 11
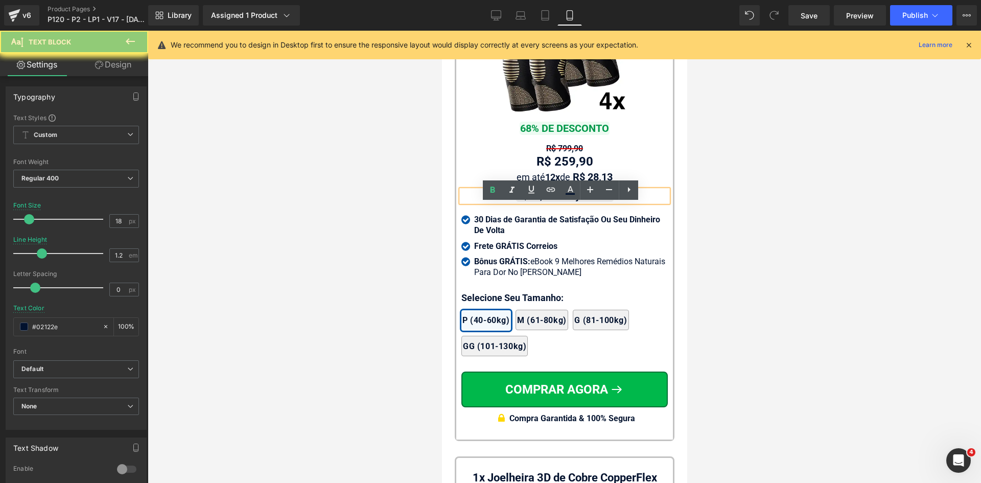
click at [596, 201] on strong "R$ 64,97 cada joelheira" at bounding box center [564, 196] width 97 height 11
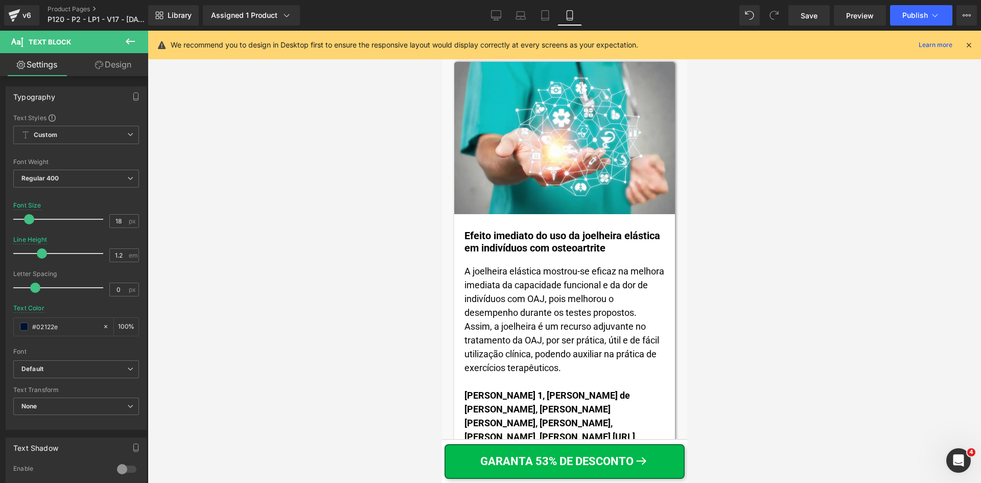
scroll to position [0, 0]
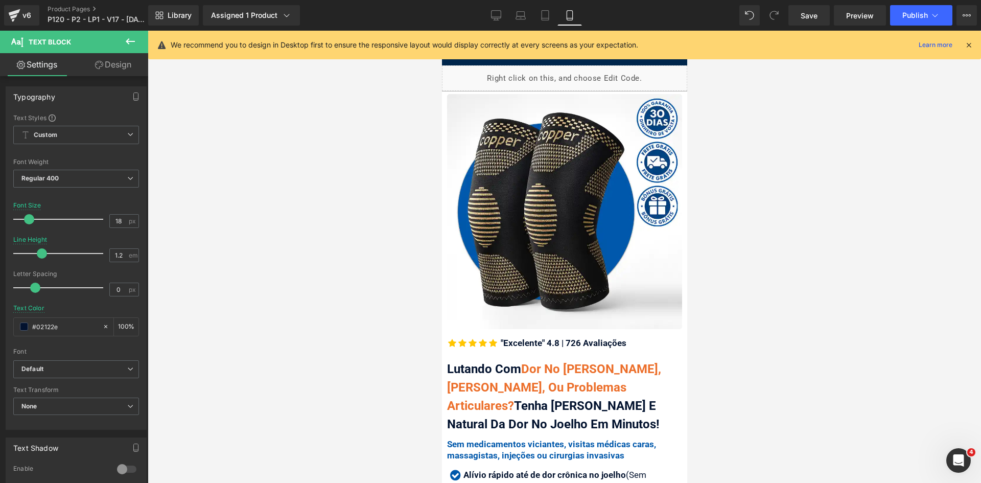
drag, startPoint x: 686, startPoint y: 367, endPoint x: 1201, endPoint y: 32, distance: 614.3
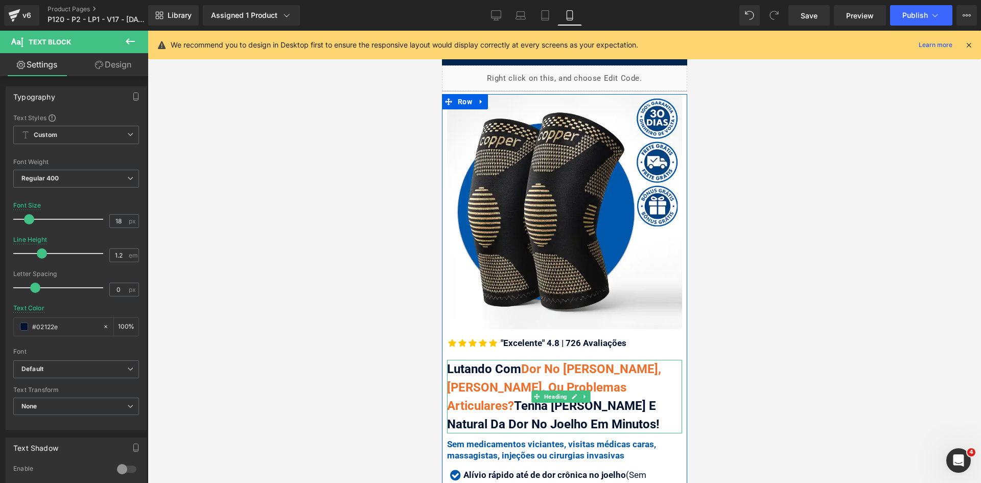
click at [523, 363] on span "Dor No Joelho Agonizante, Artrose, Ou Problemas Articulares?" at bounding box center [554, 387] width 214 height 51
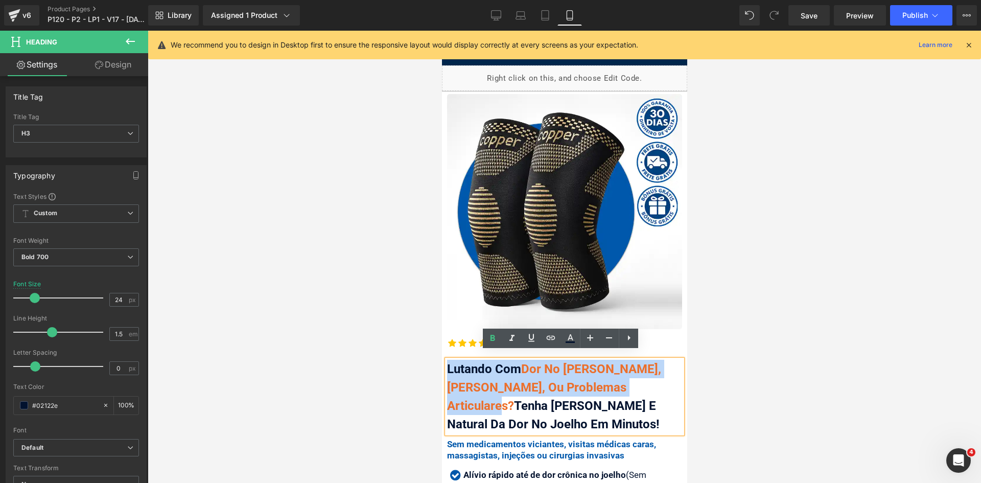
drag, startPoint x: 643, startPoint y: 378, endPoint x: 883, endPoint y: 388, distance: 239.4
click at [442, 359] on html "⭐ PROMOÇÃO POR TEMPO LIMITADO 53% DE DESCONTO + FRETE GRÁTIS Text Block Row Ima…" at bounding box center [564, 257] width 245 height 452
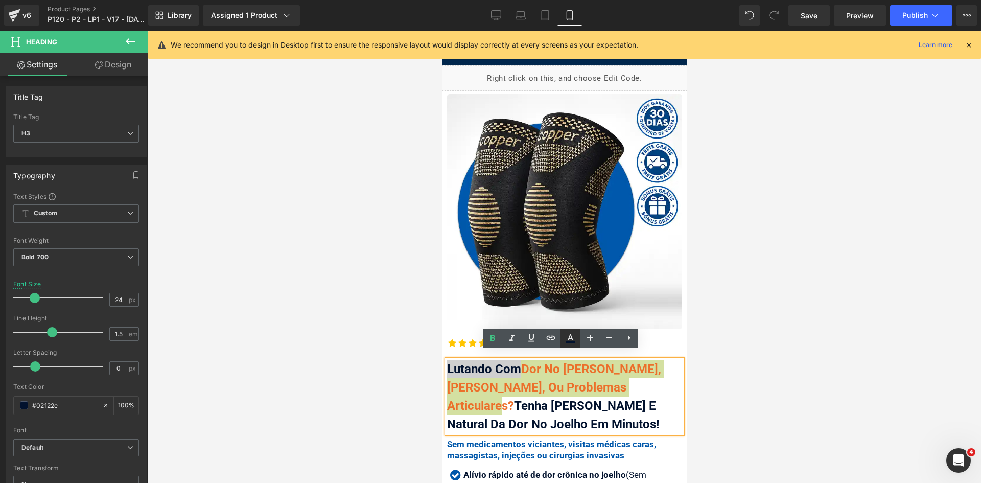
click at [568, 341] on icon at bounding box center [570, 342] width 9 height 2
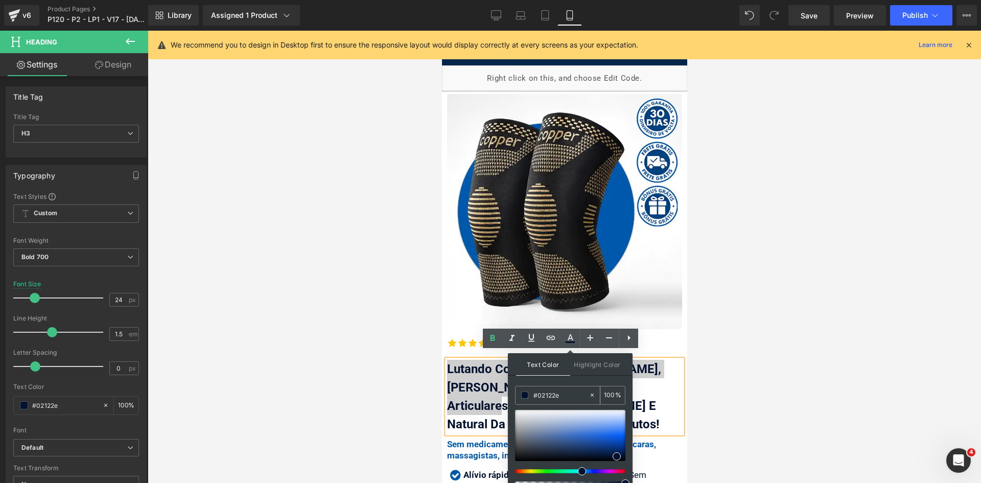
click at [562, 396] on input "#ec6f2b" at bounding box center [561, 394] width 55 height 11
paste input "d13737"
type input "#d13737"
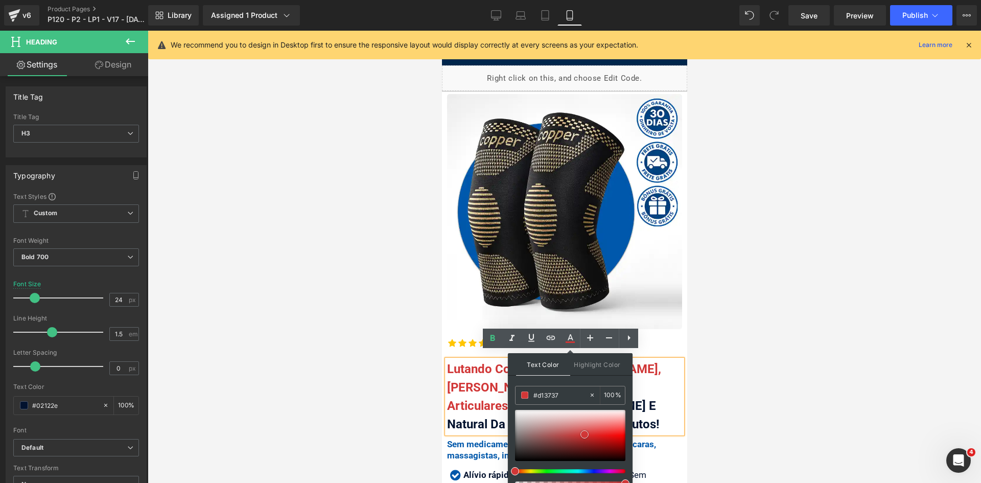
click at [587, 437] on span at bounding box center [585, 434] width 8 height 8
click at [585, 435] on span at bounding box center [585, 434] width 8 height 8
click at [493, 369] on div "Lutando Com Dor No Joelho Agonizante, Artrose, Ou Problemas Articulares? Tenha …" at bounding box center [564, 397] width 235 height 74
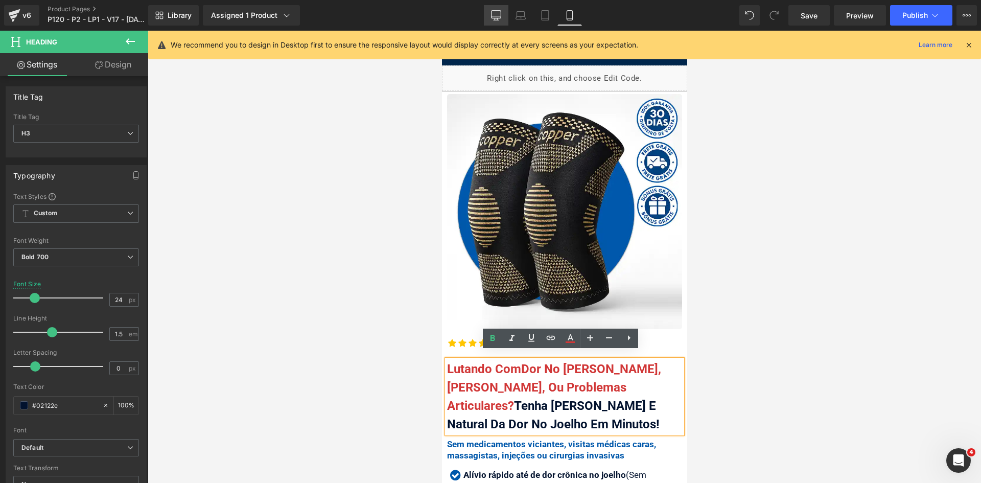
click at [495, 15] on icon at bounding box center [496, 15] width 10 height 10
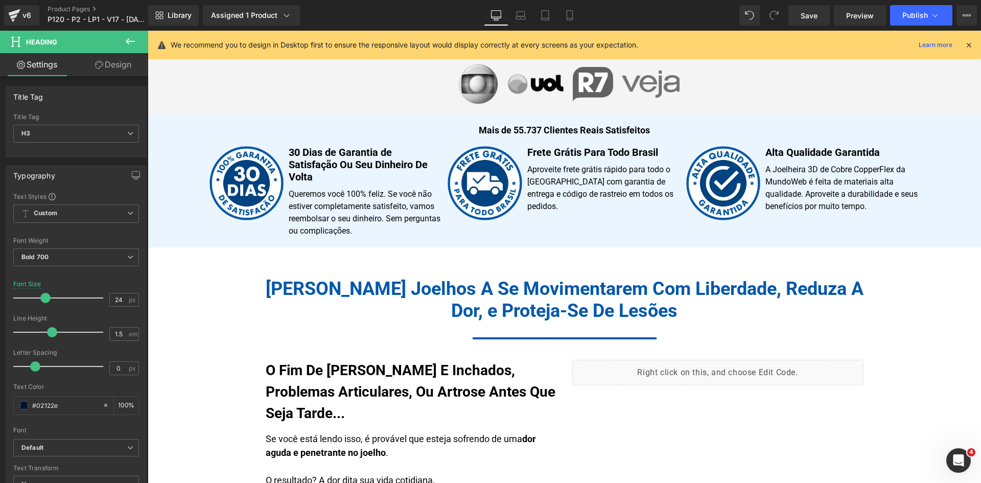
scroll to position [767, 0]
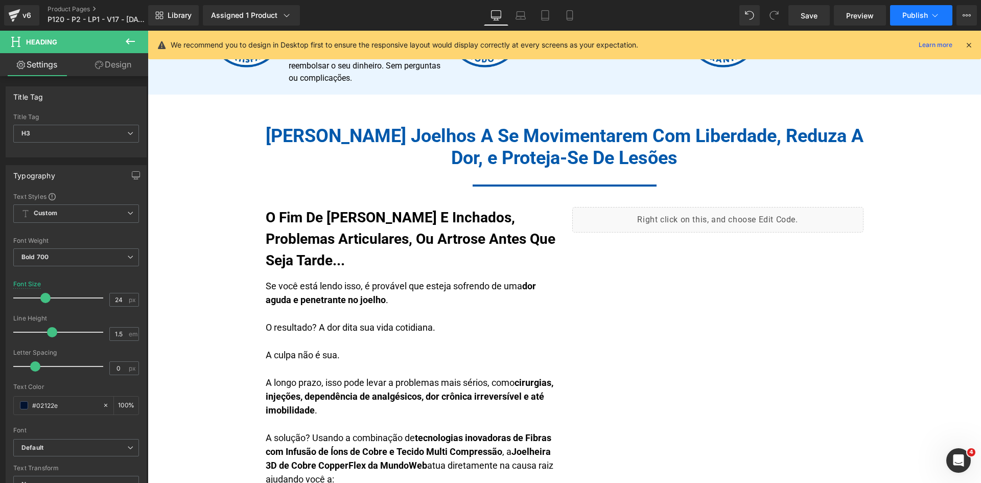
click at [914, 17] on span "Publish" at bounding box center [916, 15] width 26 height 8
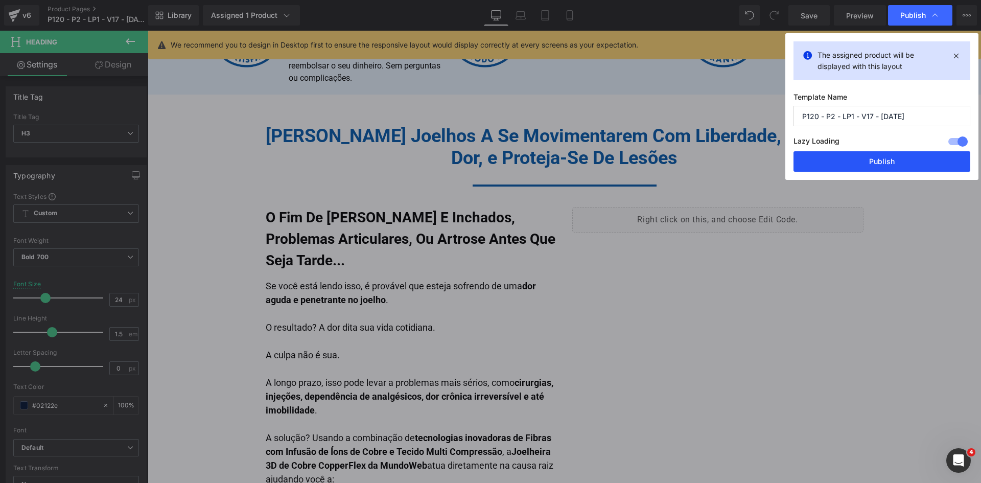
click at [901, 157] on button "Publish" at bounding box center [882, 161] width 177 height 20
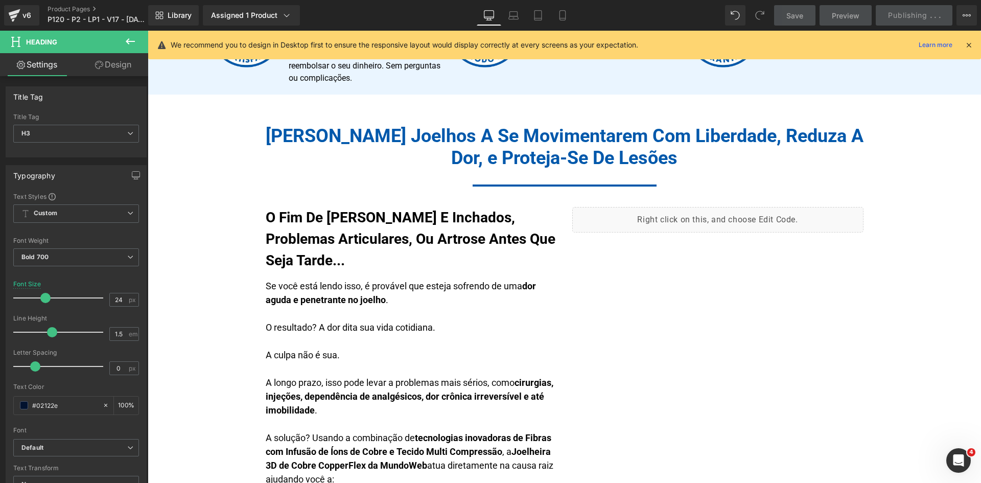
click at [970, 44] on icon at bounding box center [968, 44] width 9 height 9
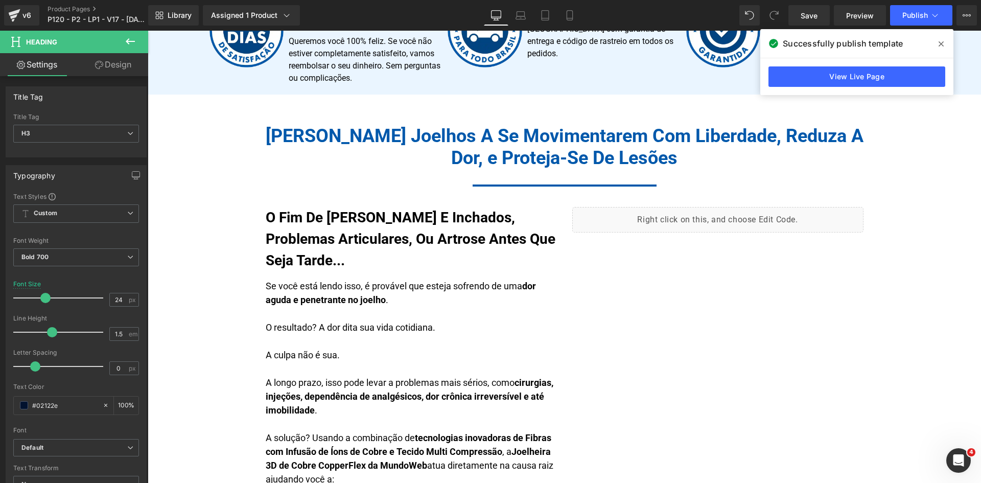
click at [941, 43] on icon at bounding box center [941, 43] width 5 height 5
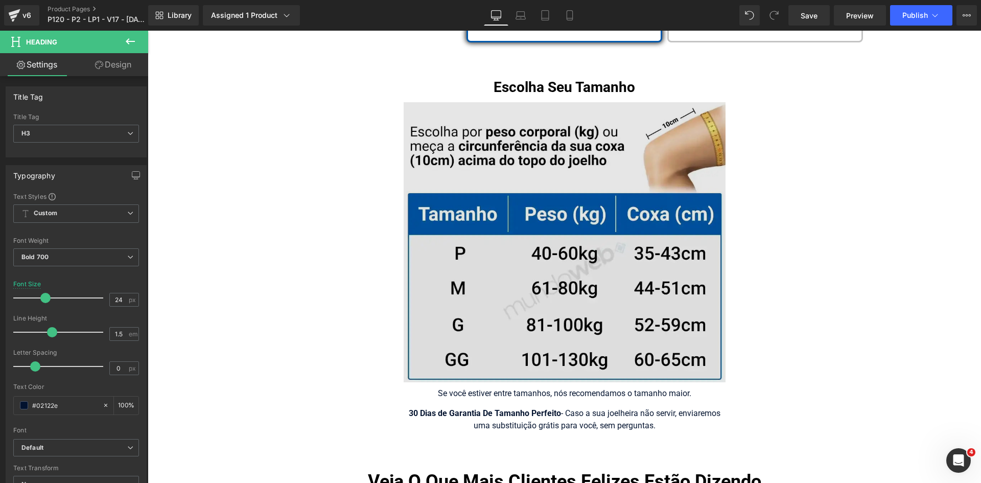
scroll to position [6377, 0]
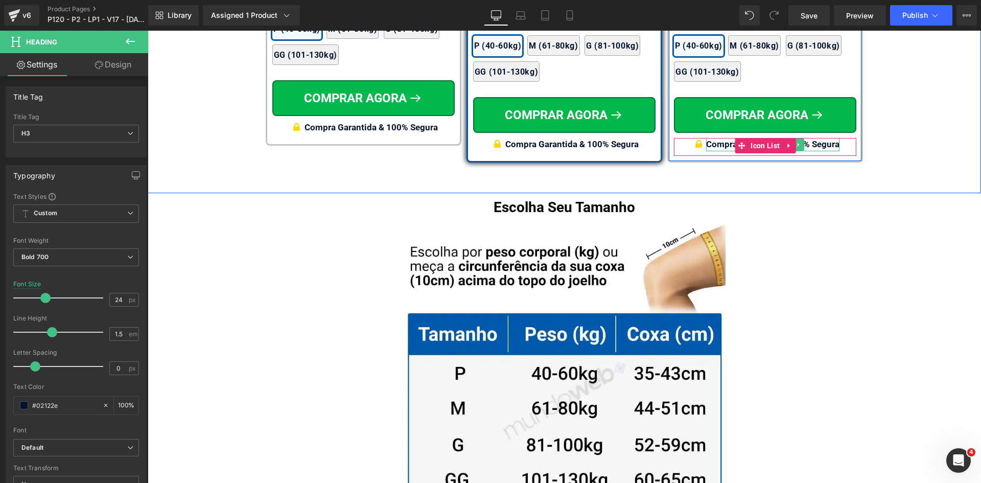
click at [814, 138] on div "Compra Garantida & 100% Segura" at bounding box center [772, 144] width 133 height 13
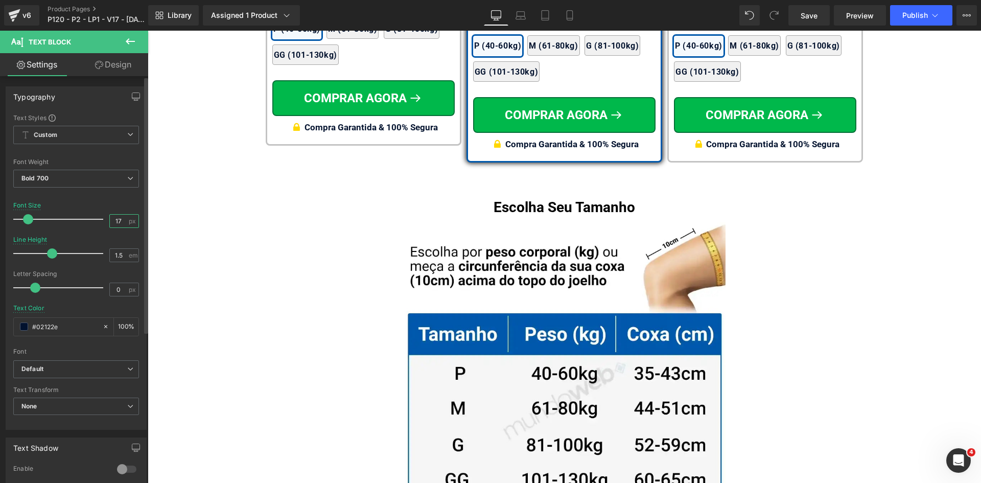
drag, startPoint x: 115, startPoint y: 221, endPoint x: 141, endPoint y: 221, distance: 25.6
click at [120, 221] on input "17" at bounding box center [119, 221] width 18 height 13
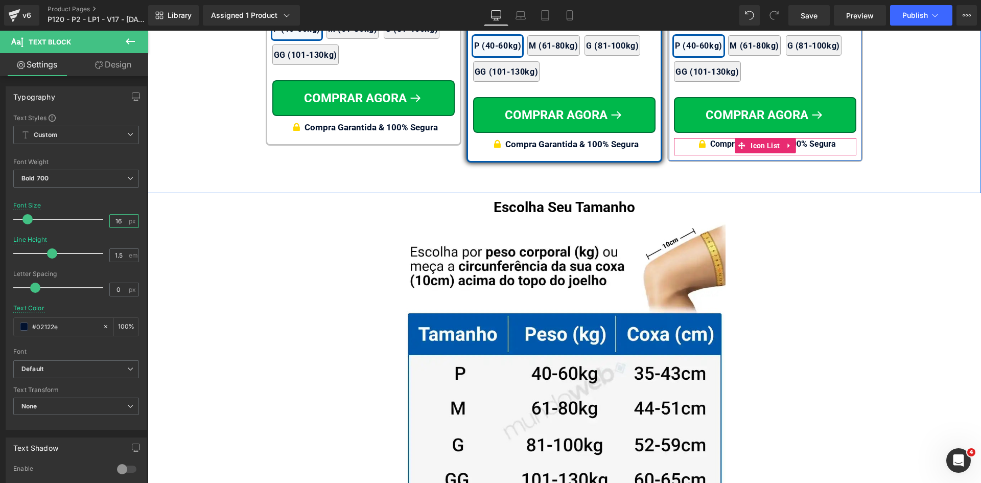
type input "16"
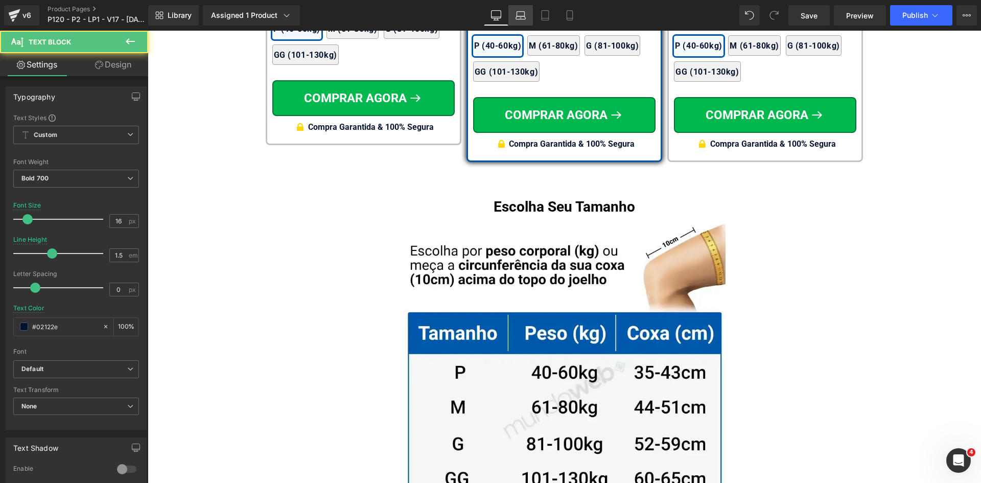
click at [519, 17] on icon at bounding box center [521, 15] width 10 height 10
click at [543, 18] on icon at bounding box center [545, 18] width 7 height 0
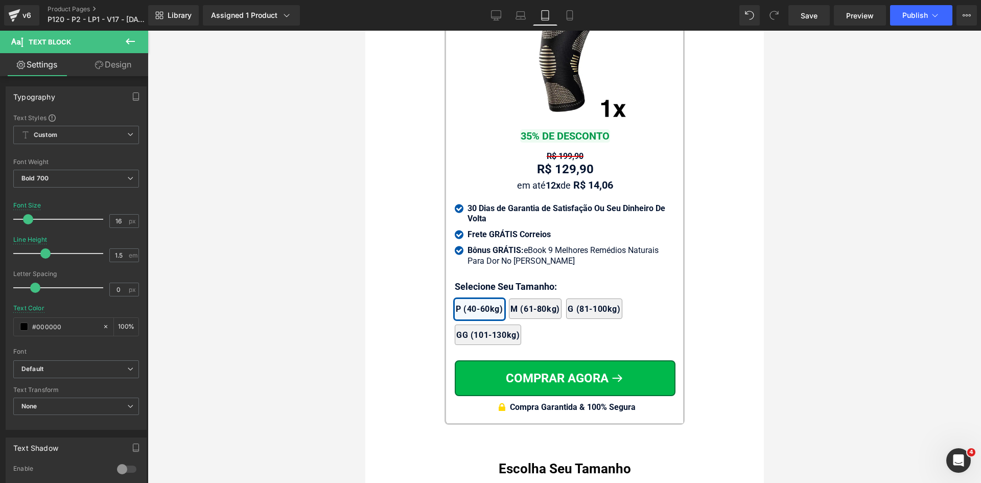
scroll to position [10007, 0]
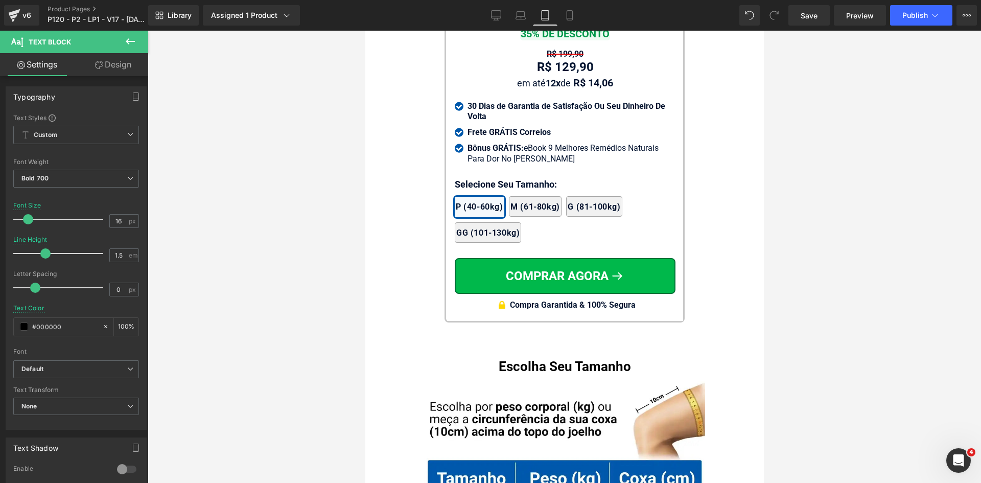
drag, startPoint x: 760, startPoint y: 48, endPoint x: 1132, endPoint y: 427, distance: 531.7
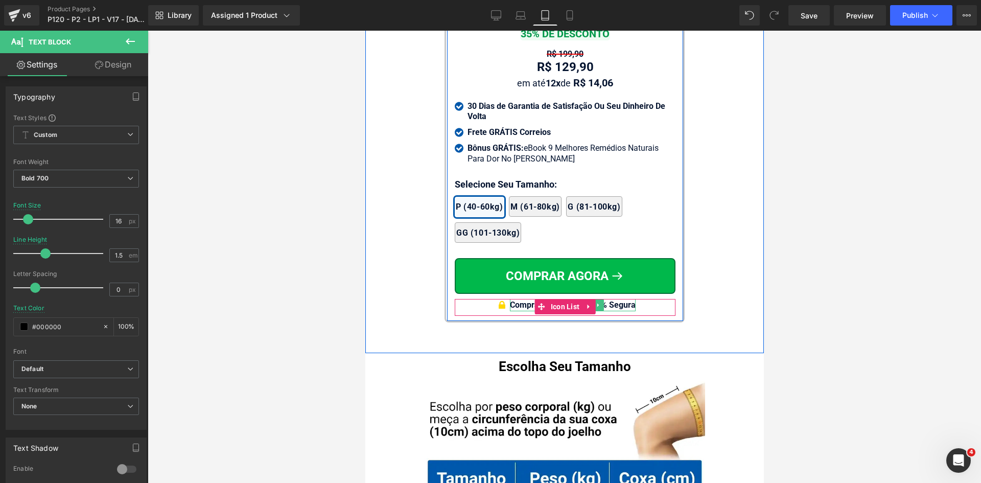
click at [626, 299] on div "Compra Garantida & 100% Segura" at bounding box center [573, 305] width 126 height 12
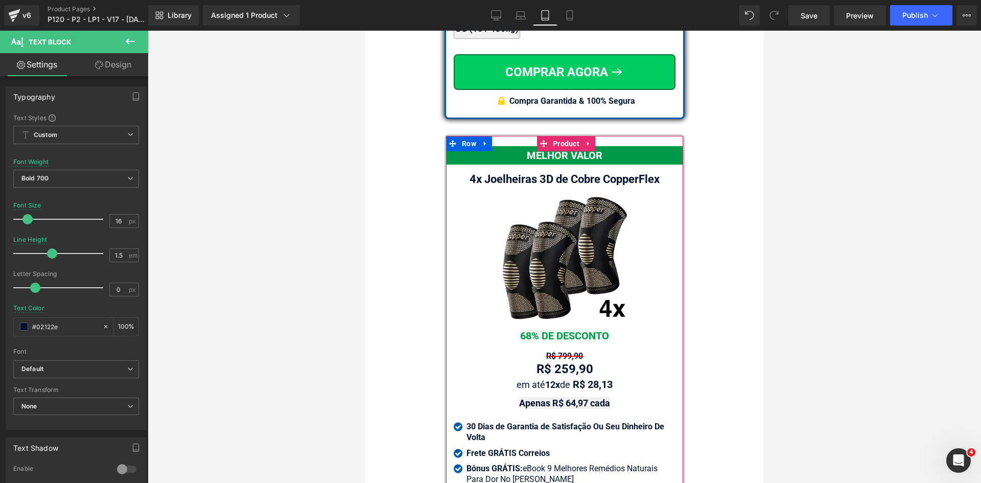
scroll to position [9138, 0]
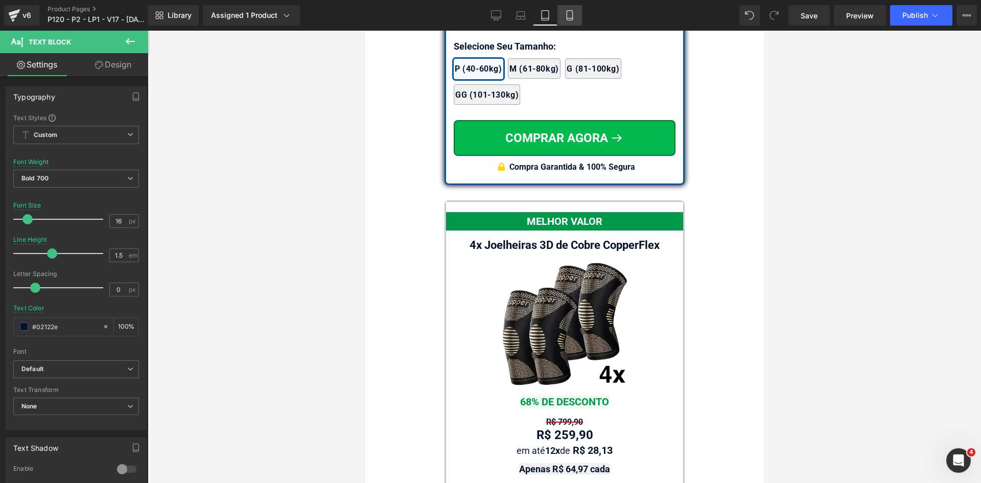
click at [568, 16] on icon at bounding box center [570, 15] width 10 height 10
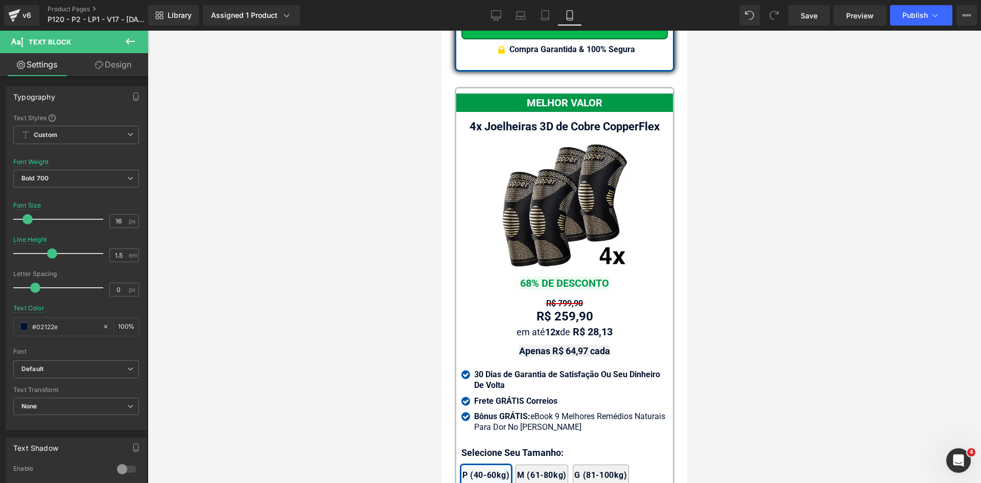
scroll to position [9044, 0]
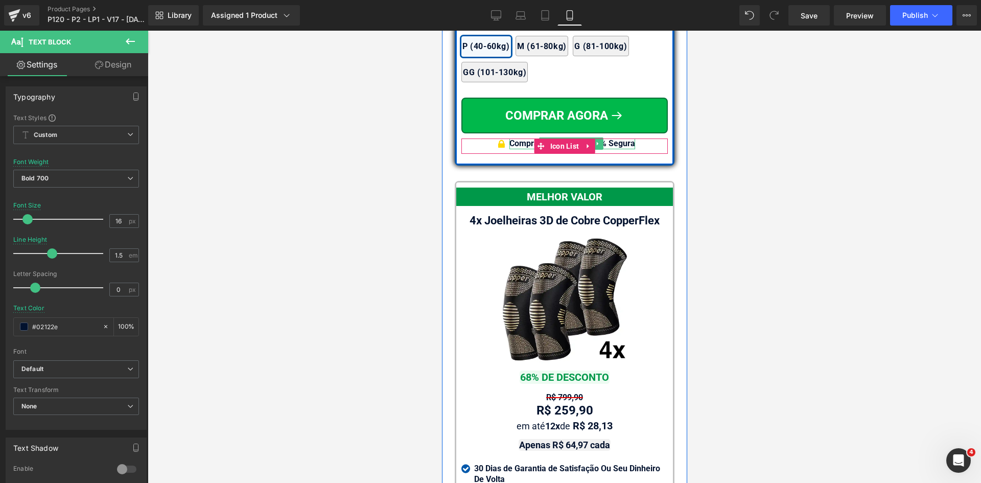
click at [626, 149] on div "Compra Garantida & 100% Segura" at bounding box center [572, 144] width 126 height 11
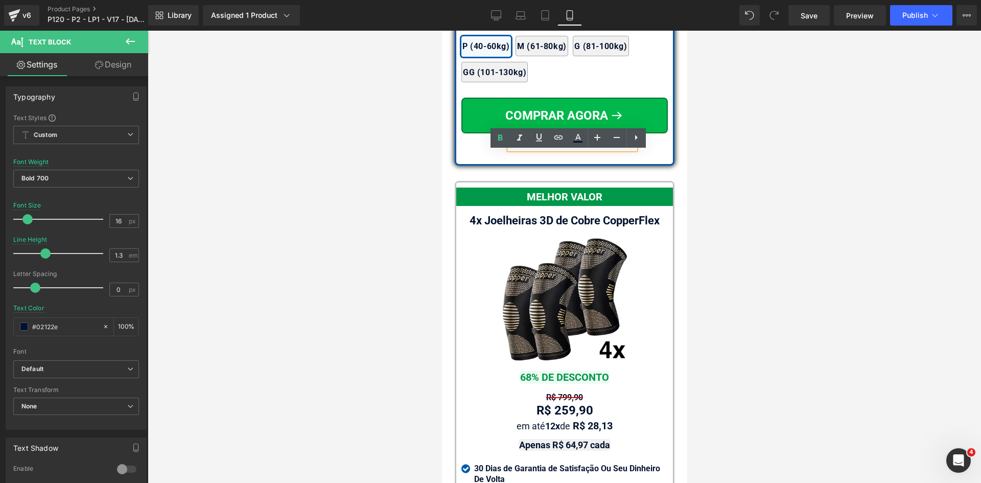
click at [359, 276] on div at bounding box center [565, 257] width 834 height 452
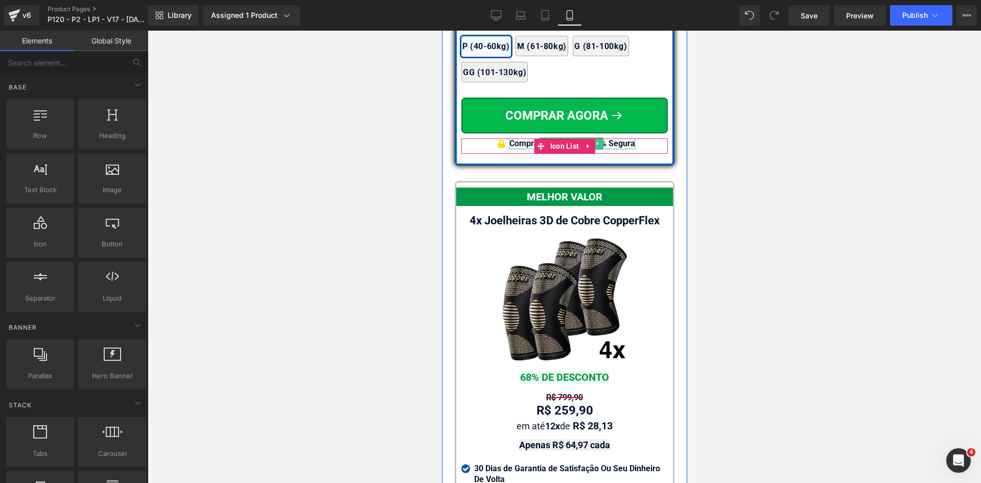
click at [520, 149] on div "Compra Garantida & 100% Segura" at bounding box center [572, 144] width 126 height 11
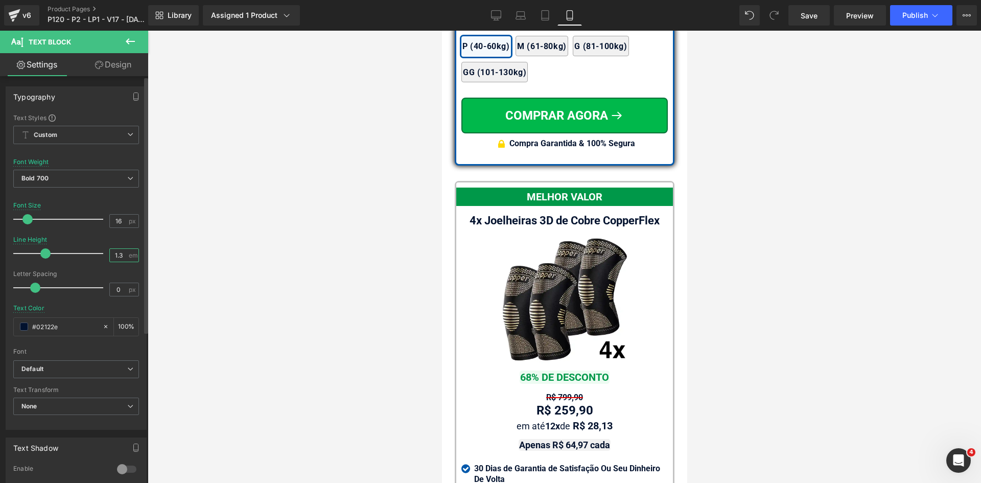
click at [119, 255] on input "1.3" at bounding box center [119, 255] width 18 height 13
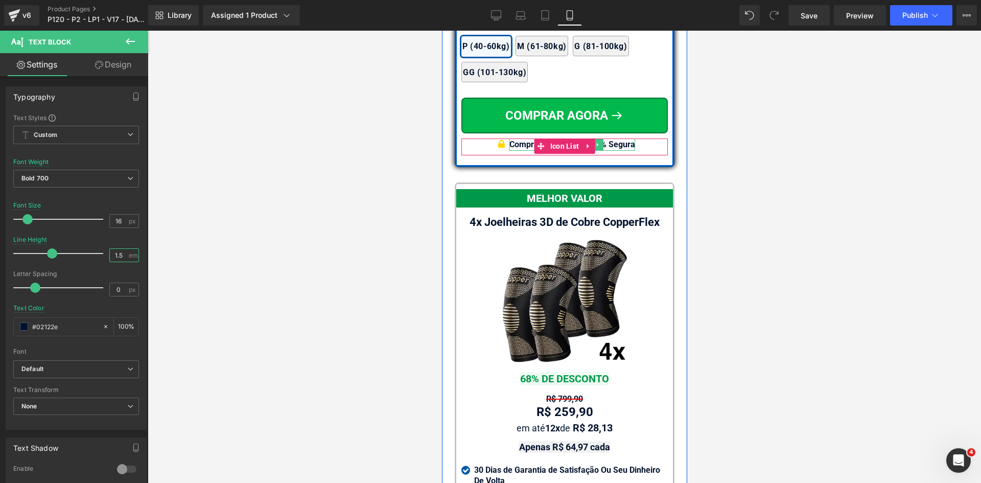
type input "1.5"
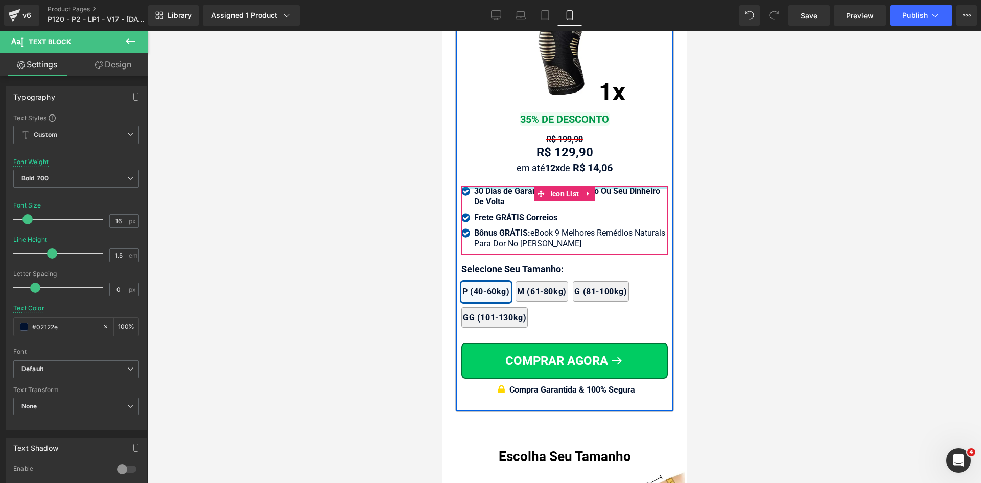
scroll to position [9810, 0]
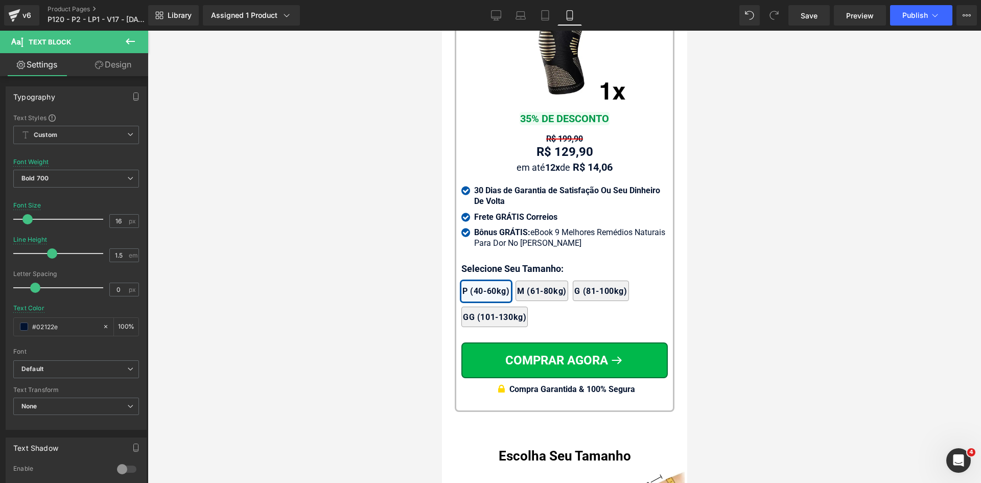
click at [407, 265] on div at bounding box center [565, 257] width 834 height 452
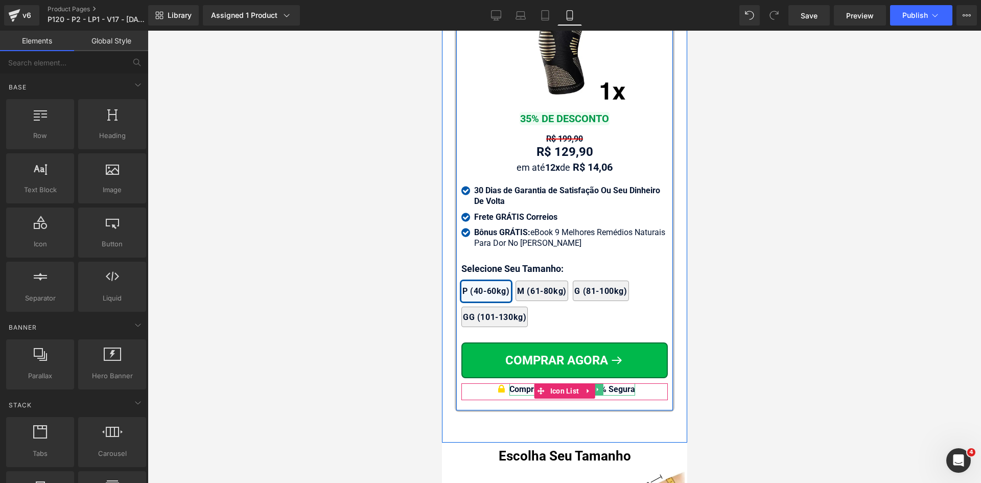
click at [519, 396] on div "Compra Garantida & 100% Segura" at bounding box center [572, 389] width 126 height 12
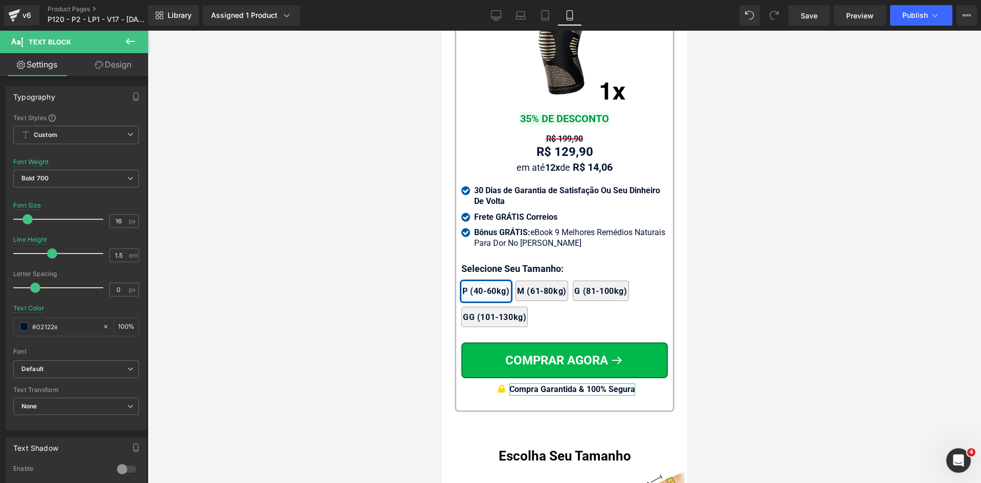
click at [112, 66] on link "Design" at bounding box center [113, 64] width 74 height 23
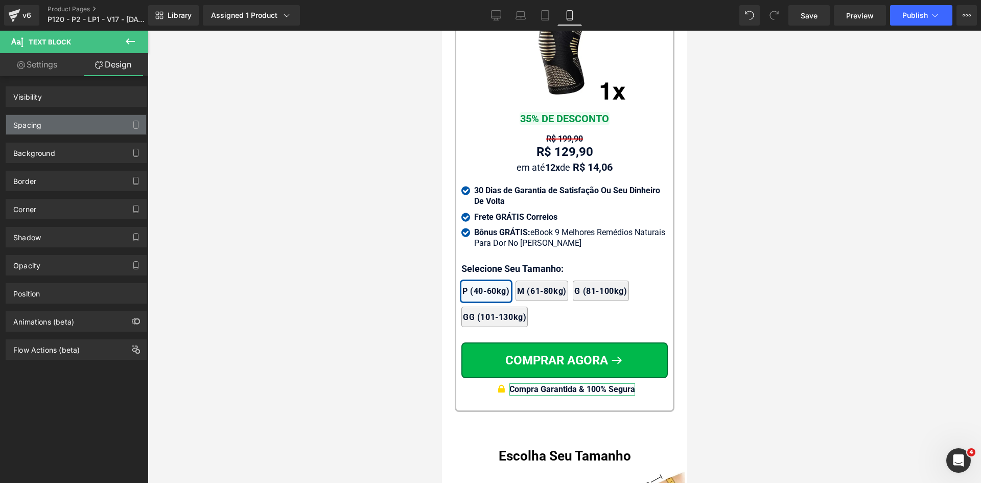
click at [56, 128] on div "Spacing" at bounding box center [76, 124] width 140 height 19
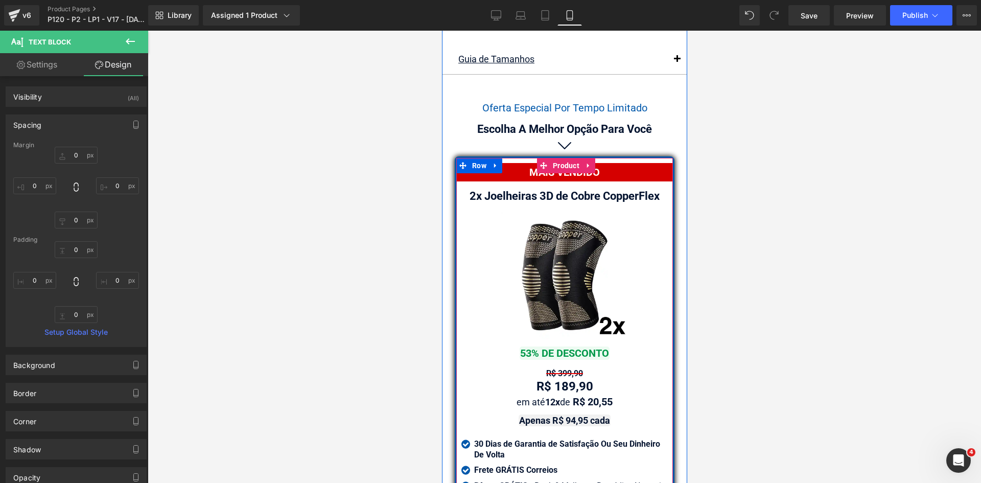
scroll to position [8481, 0]
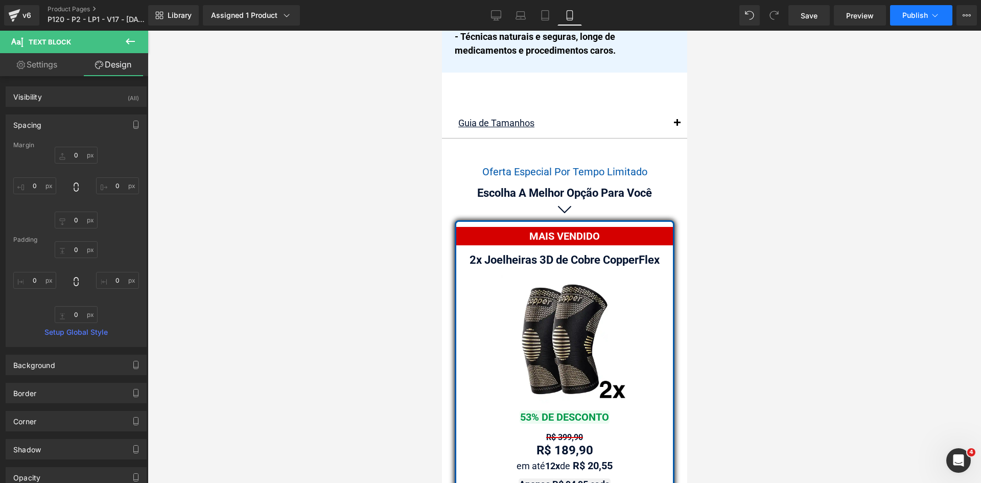
click at [931, 17] on icon at bounding box center [935, 15] width 10 height 10
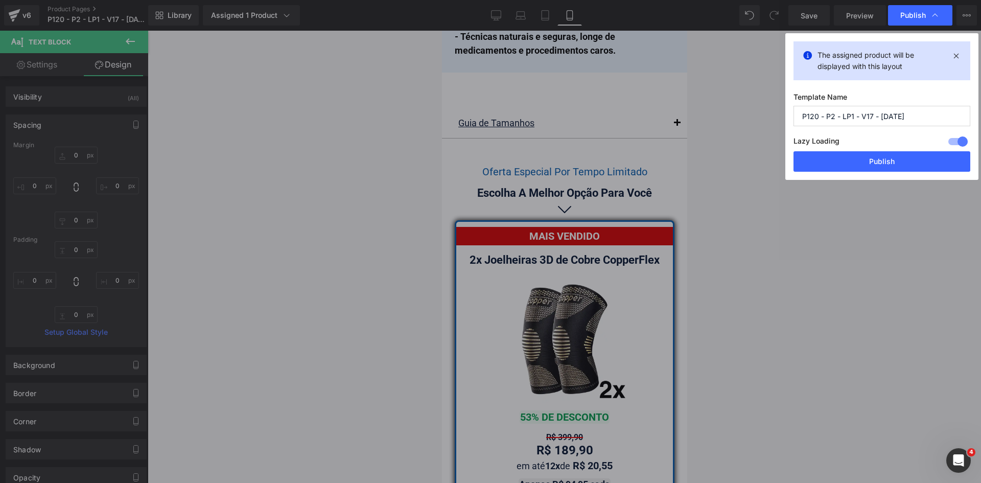
click at [893, 176] on div "The assigned product will be displayed with this layout Template Name P120 - P2…" at bounding box center [882, 106] width 193 height 147
click at [893, 172] on div "The assigned product will be displayed with this layout Template Name P120 - P2…" at bounding box center [882, 106] width 193 height 147
click at [847, 169] on button "Publish" at bounding box center [882, 161] width 177 height 20
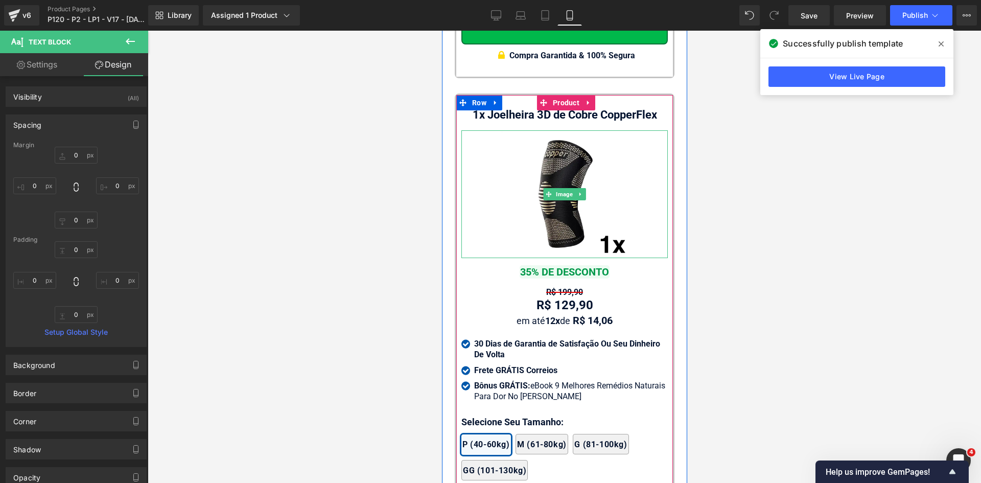
scroll to position [9912, 0]
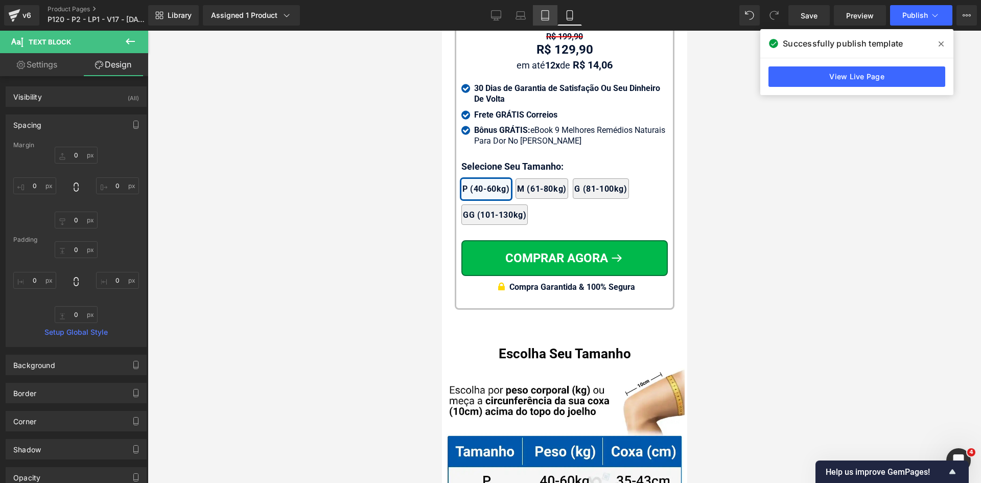
click at [548, 15] on icon at bounding box center [545, 15] width 10 height 10
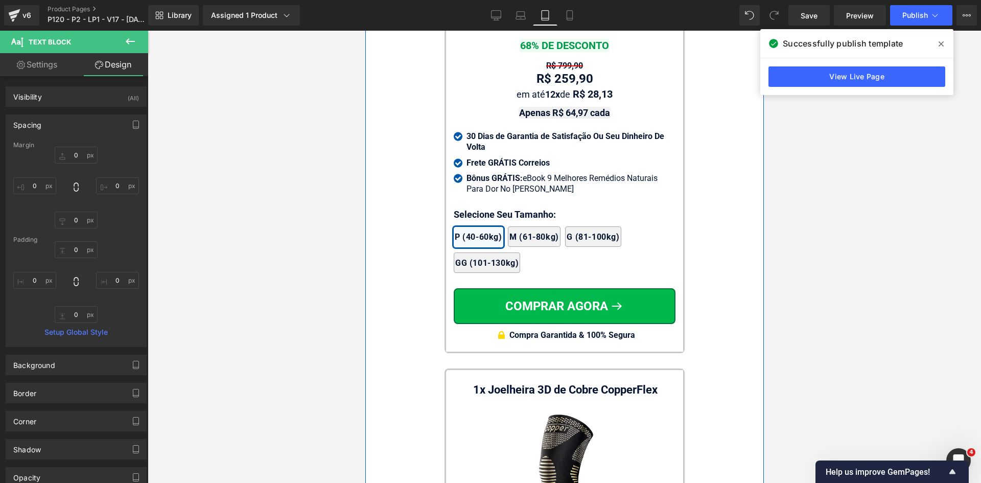
scroll to position [9392, 0]
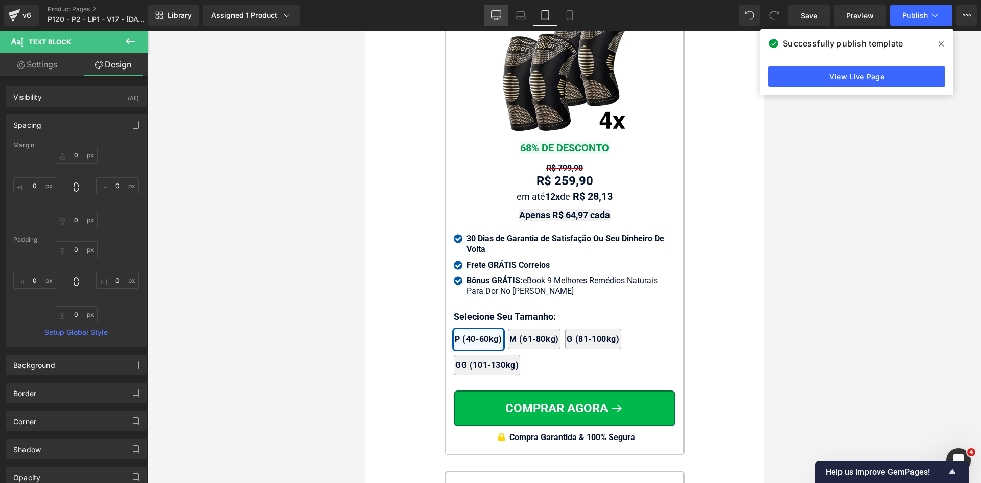
click at [499, 16] on icon at bounding box center [496, 15] width 10 height 10
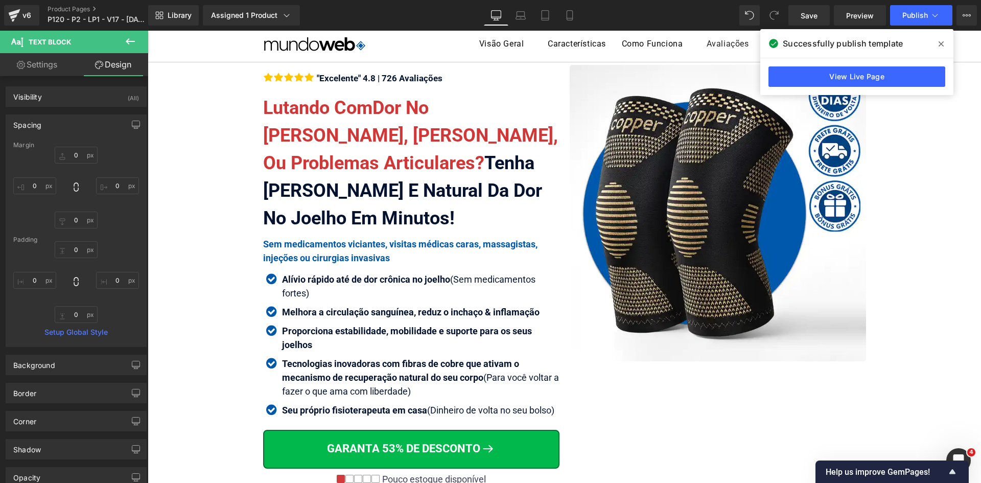
scroll to position [0, 0]
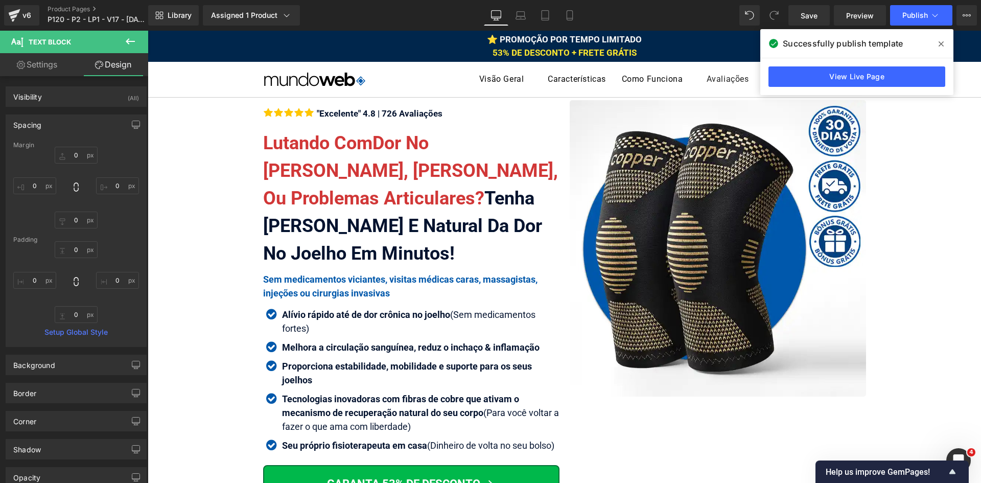
drag, startPoint x: 978, startPoint y: 388, endPoint x: 947, endPoint y: 67, distance: 322.4
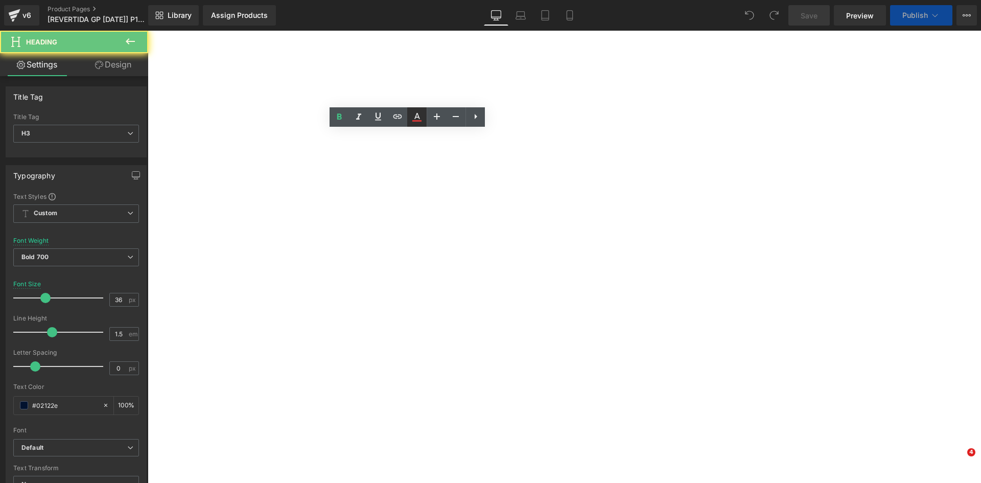
click at [420, 115] on icon at bounding box center [417, 117] width 12 height 12
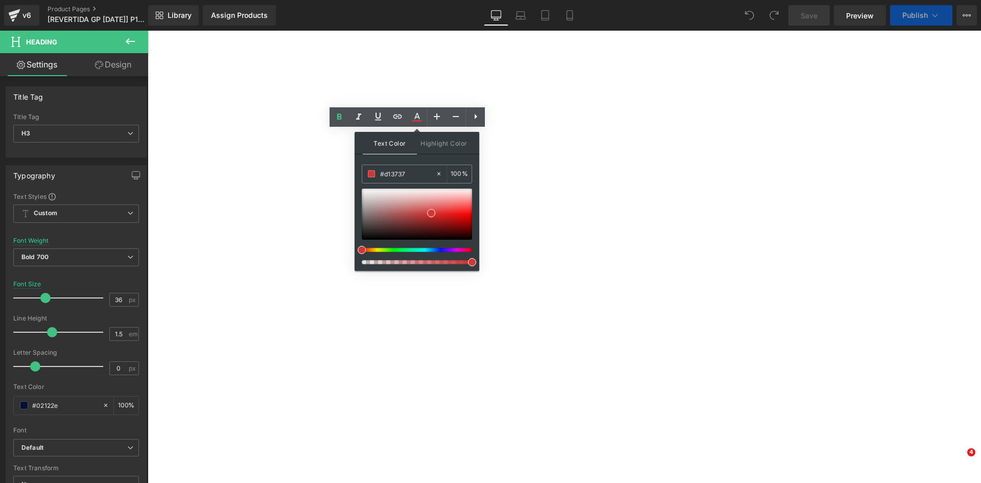
click at [411, 132] on div "Text Color Highlight Color #333333 #d13737 100 % transparent 0 %" at bounding box center [417, 132] width 110 height 0
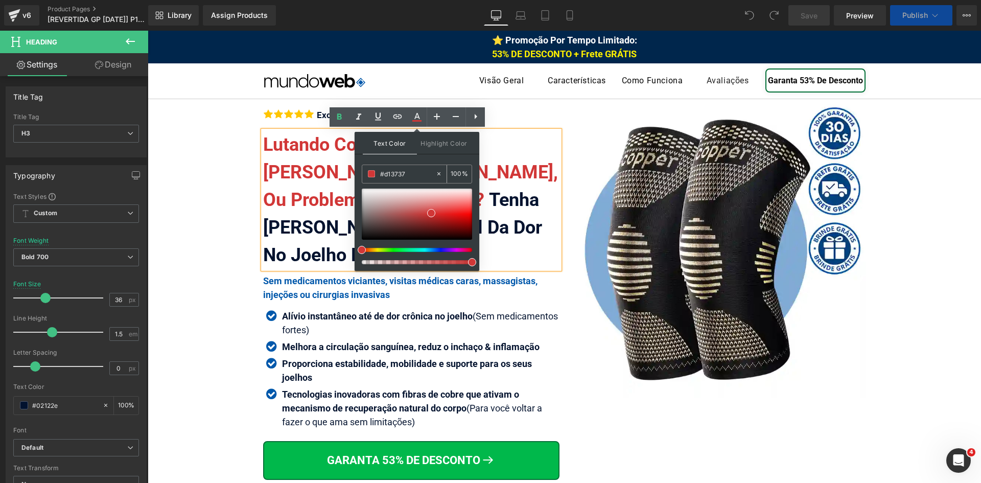
click at [411, 174] on input "#d13737" at bounding box center [407, 173] width 55 height 11
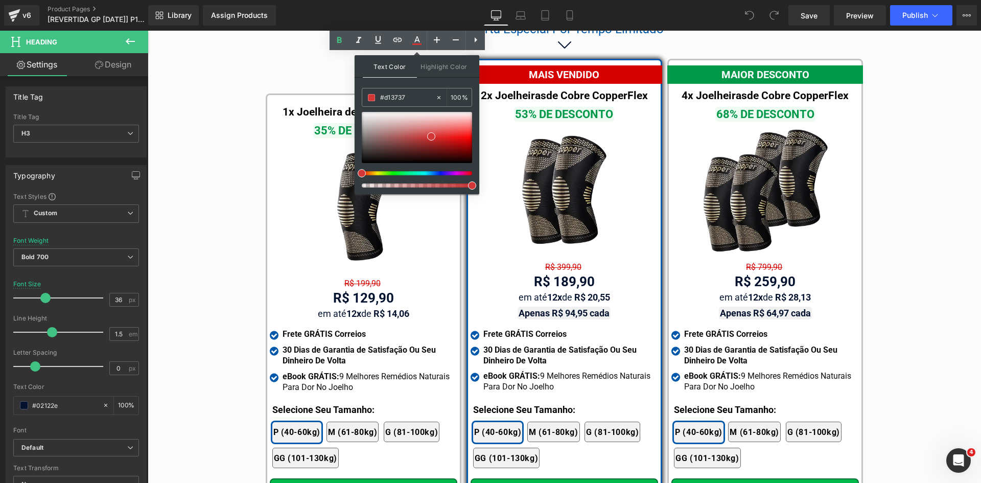
scroll to position [5956, 0]
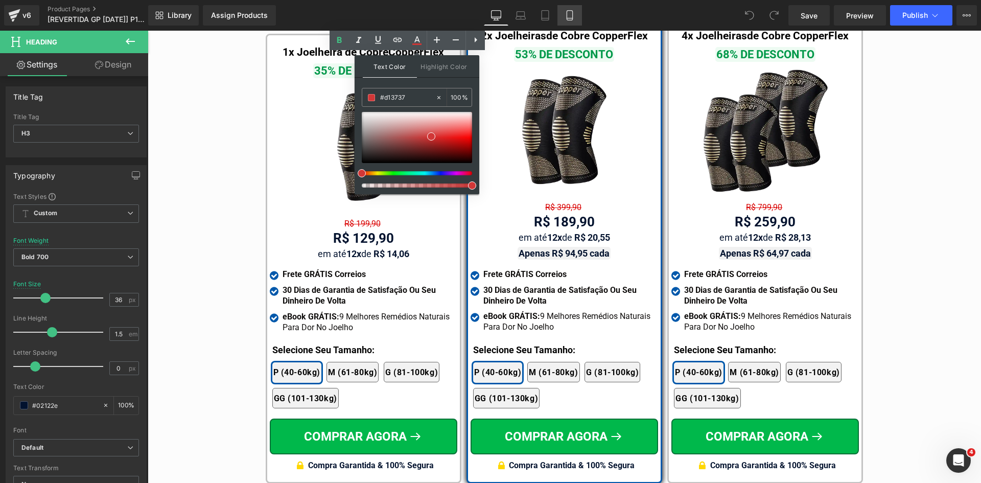
click at [578, 10] on link "Mobile" at bounding box center [570, 15] width 25 height 20
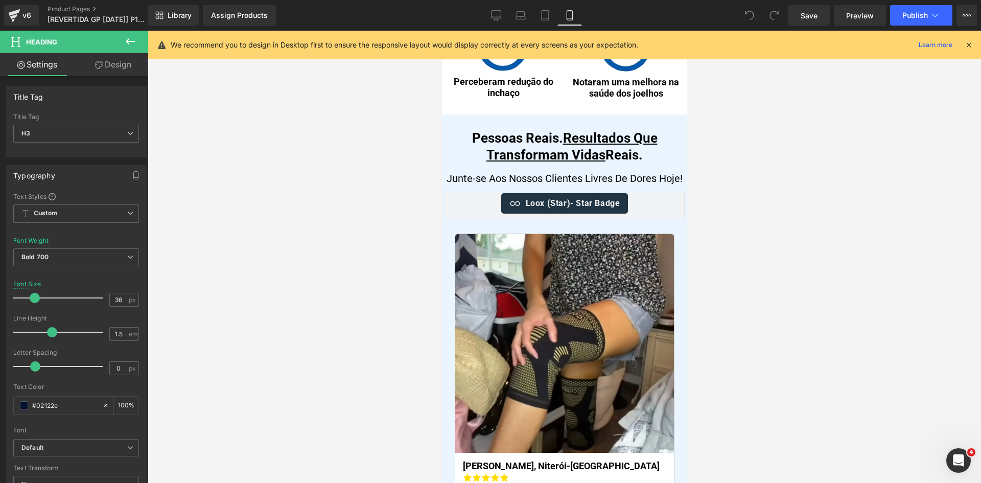
scroll to position [148, 0]
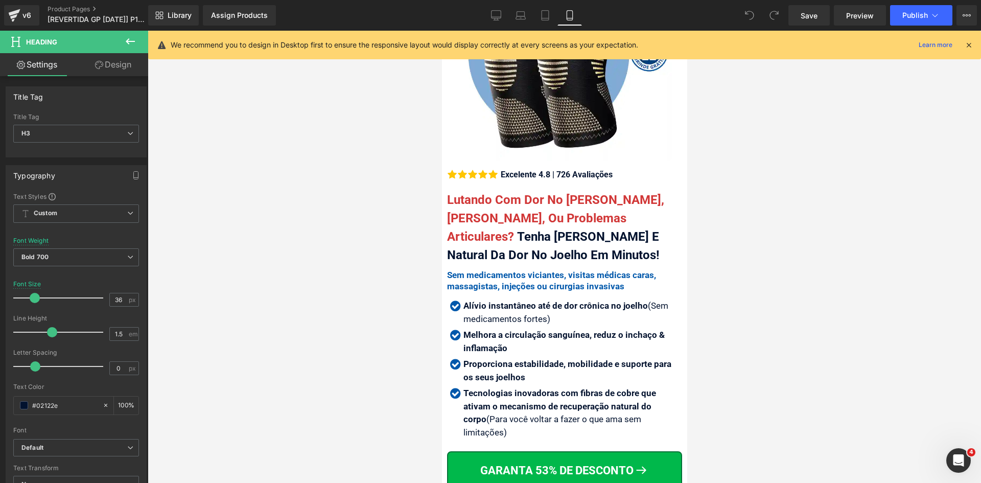
click at [967, 45] on icon at bounding box center [968, 44] width 9 height 9
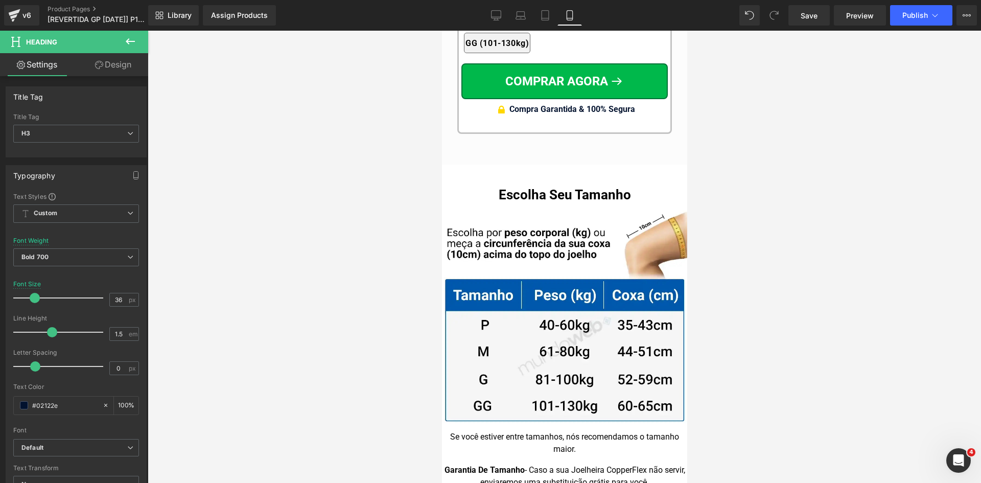
scroll to position [9992, 0]
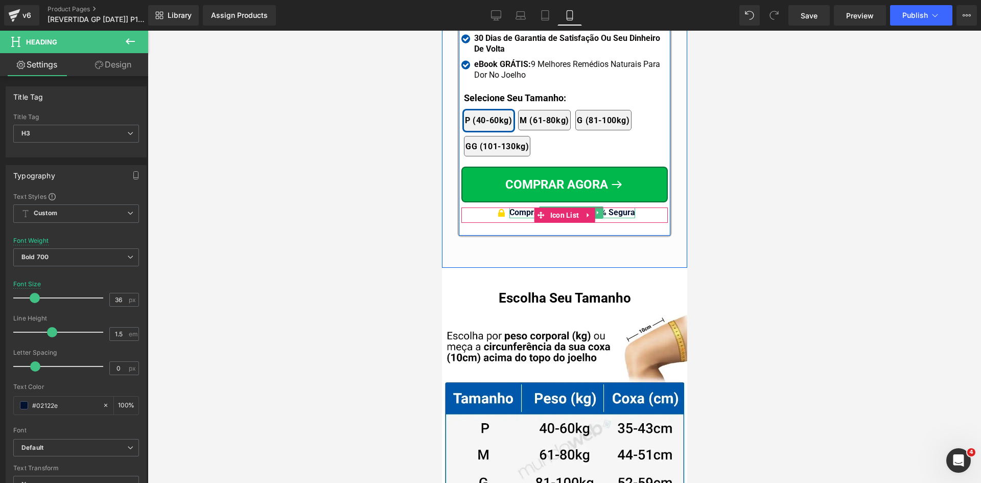
click at [619, 208] on span "Compra Garantida & 100% Segura" at bounding box center [572, 213] width 126 height 10
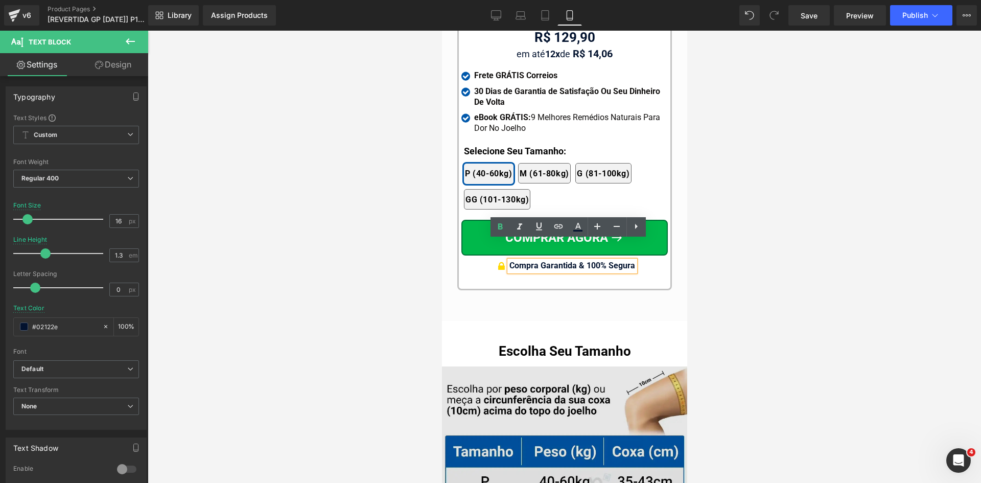
scroll to position [9890, 0]
